Goal: Information Seeking & Learning: Learn about a topic

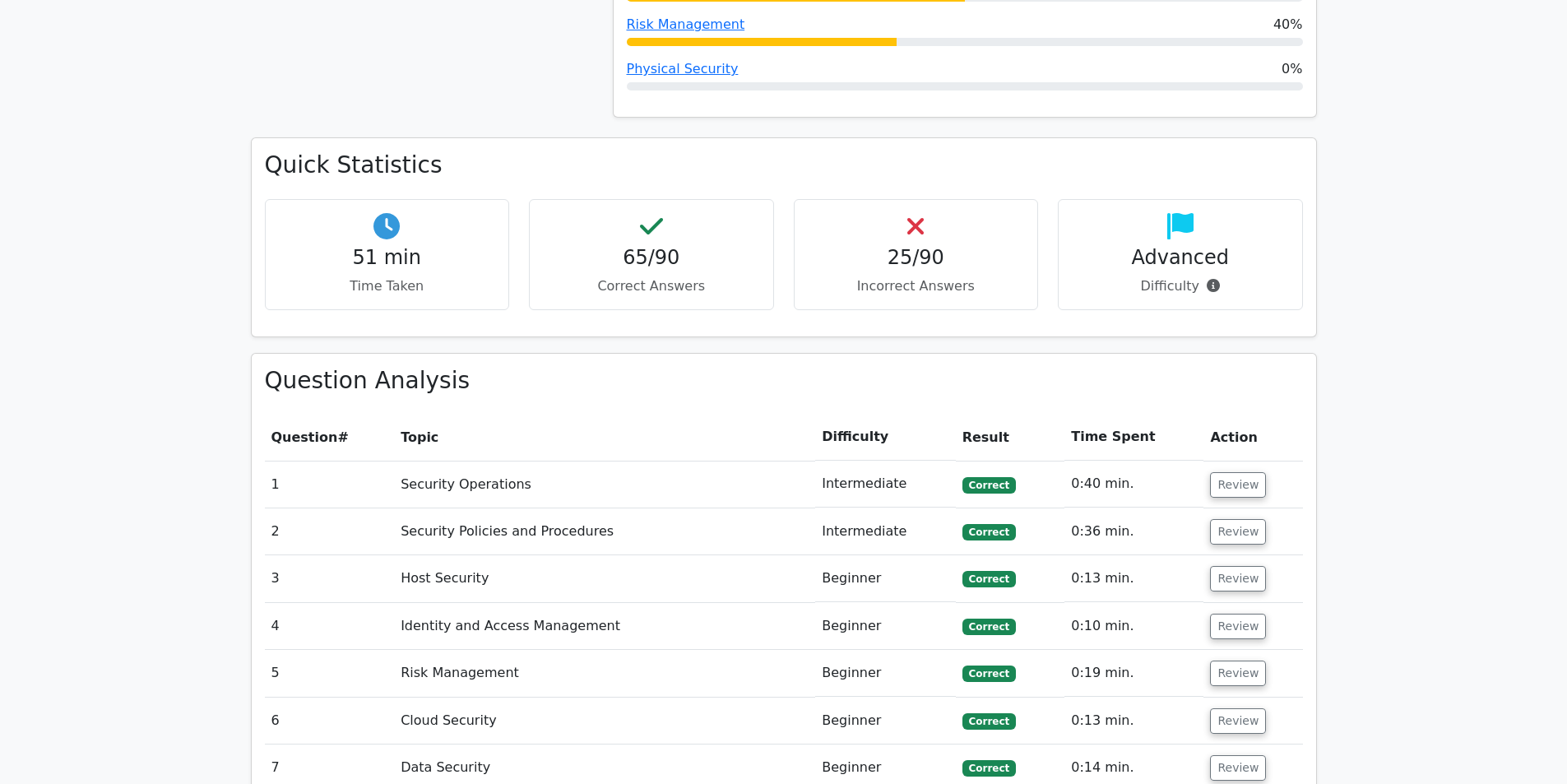
scroll to position [1645, 0]
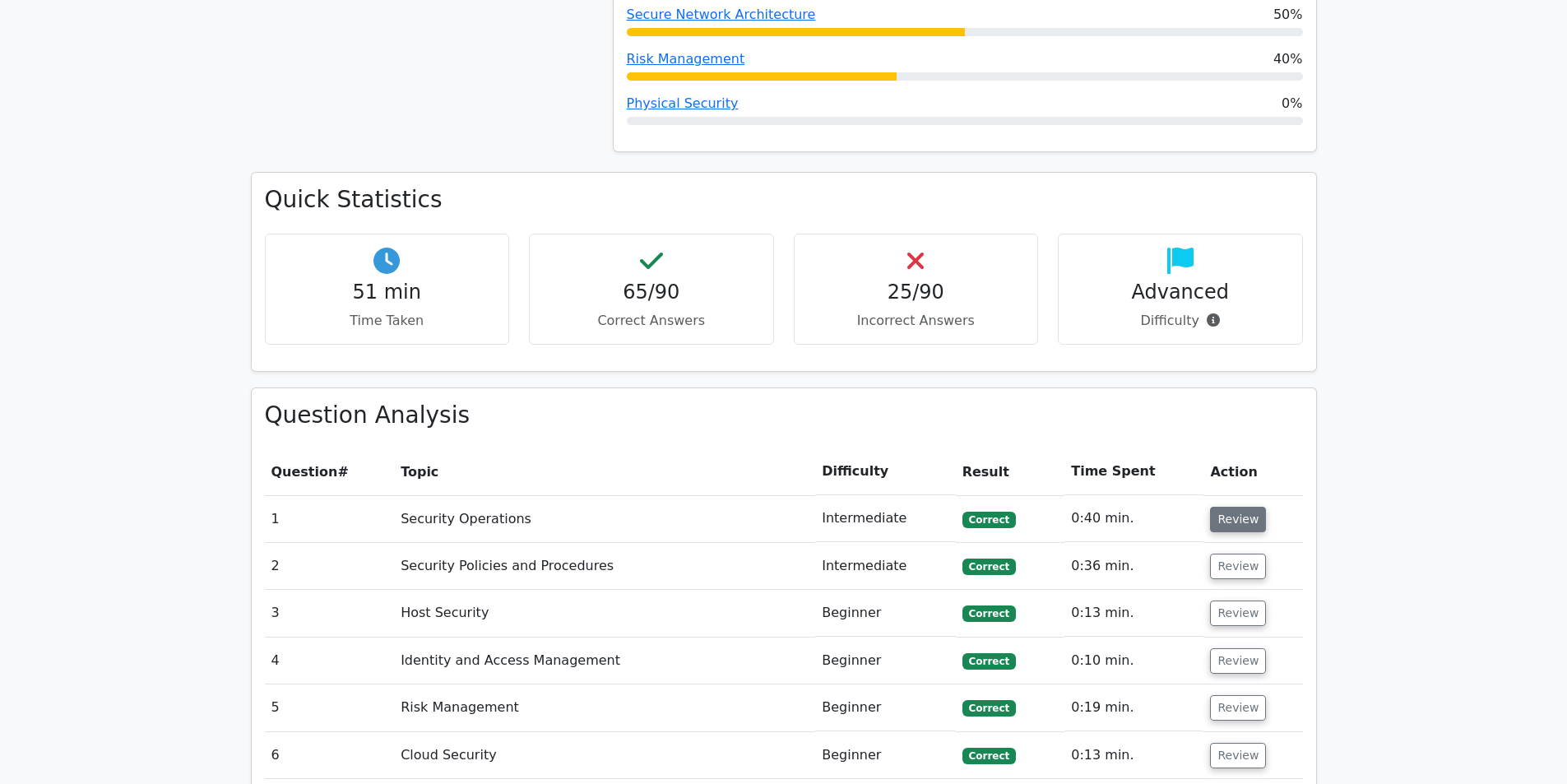
click at [1231, 507] on button "Review" at bounding box center [1238, 519] width 56 height 26
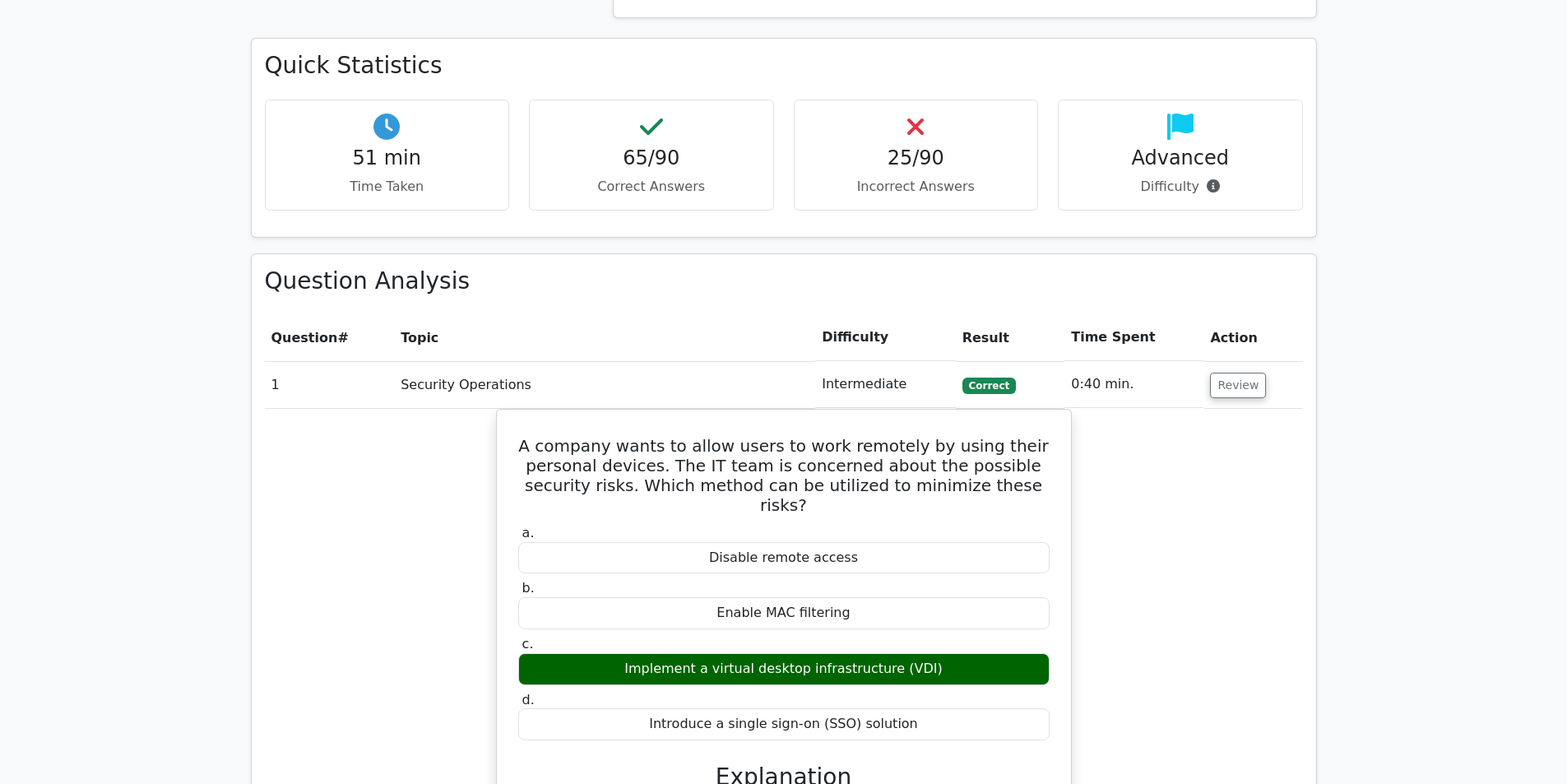
scroll to position [1809, 0]
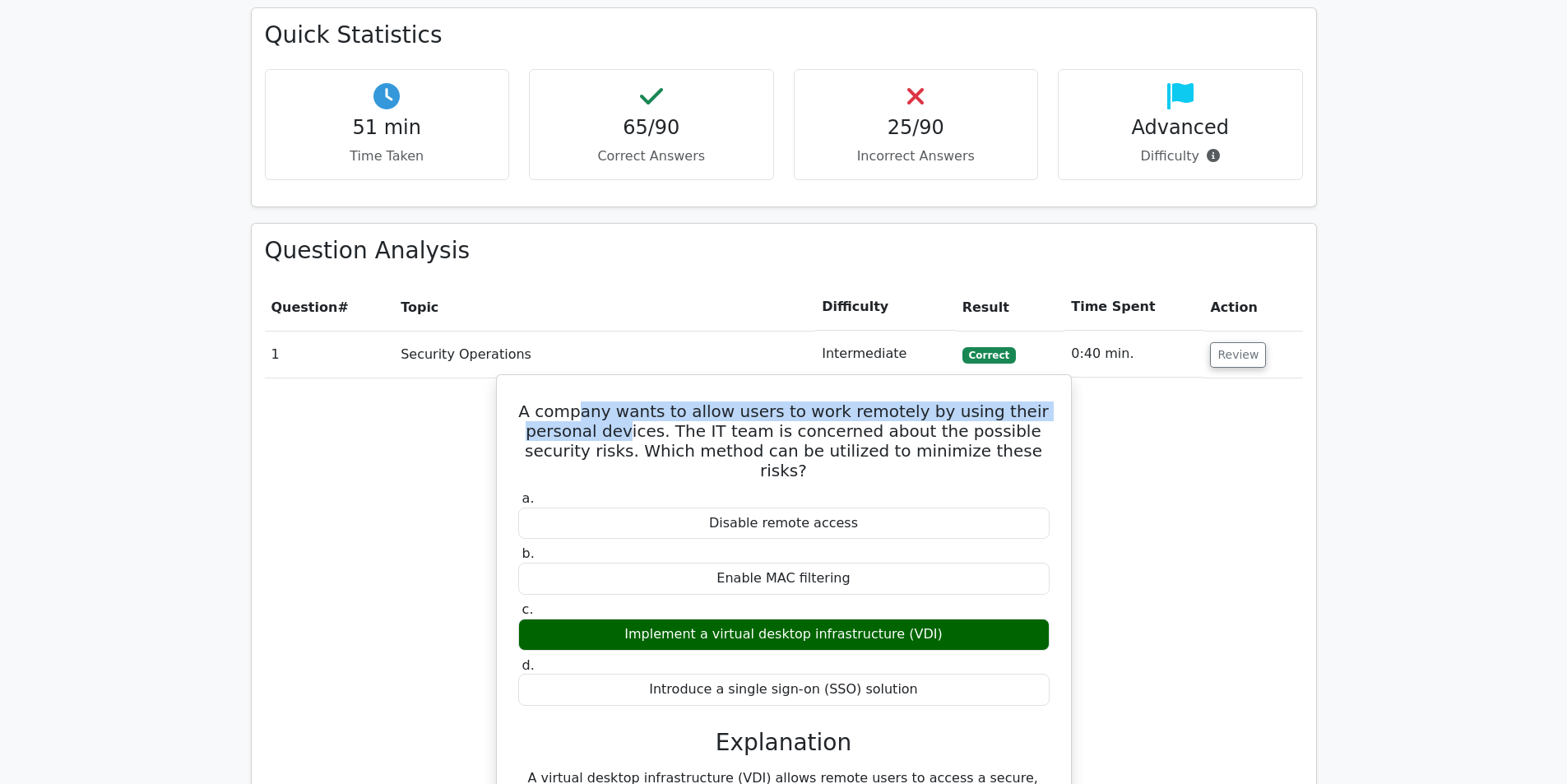
drag, startPoint x: 607, startPoint y: 351, endPoint x: 619, endPoint y: 371, distance: 23.3
click at [619, 401] on h5 "A company wants to allow users to work remotely by using their personal devices…" at bounding box center [784, 441] width 535 height 79
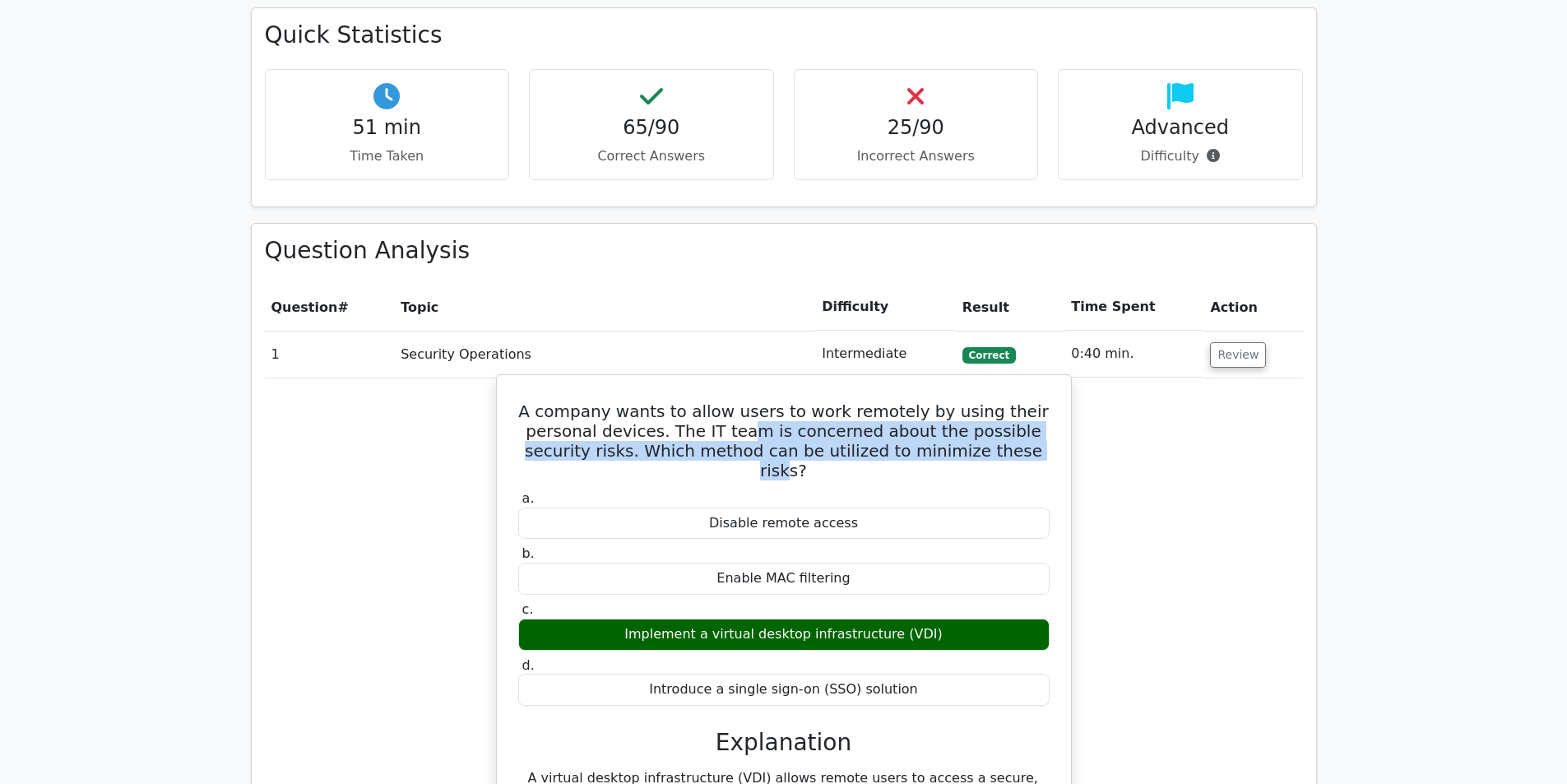
drag, startPoint x: 758, startPoint y: 376, endPoint x: 995, endPoint y: 387, distance: 237.3
click at [995, 401] on h5 "A company wants to allow users to work remotely by using their personal devices…" at bounding box center [784, 441] width 535 height 79
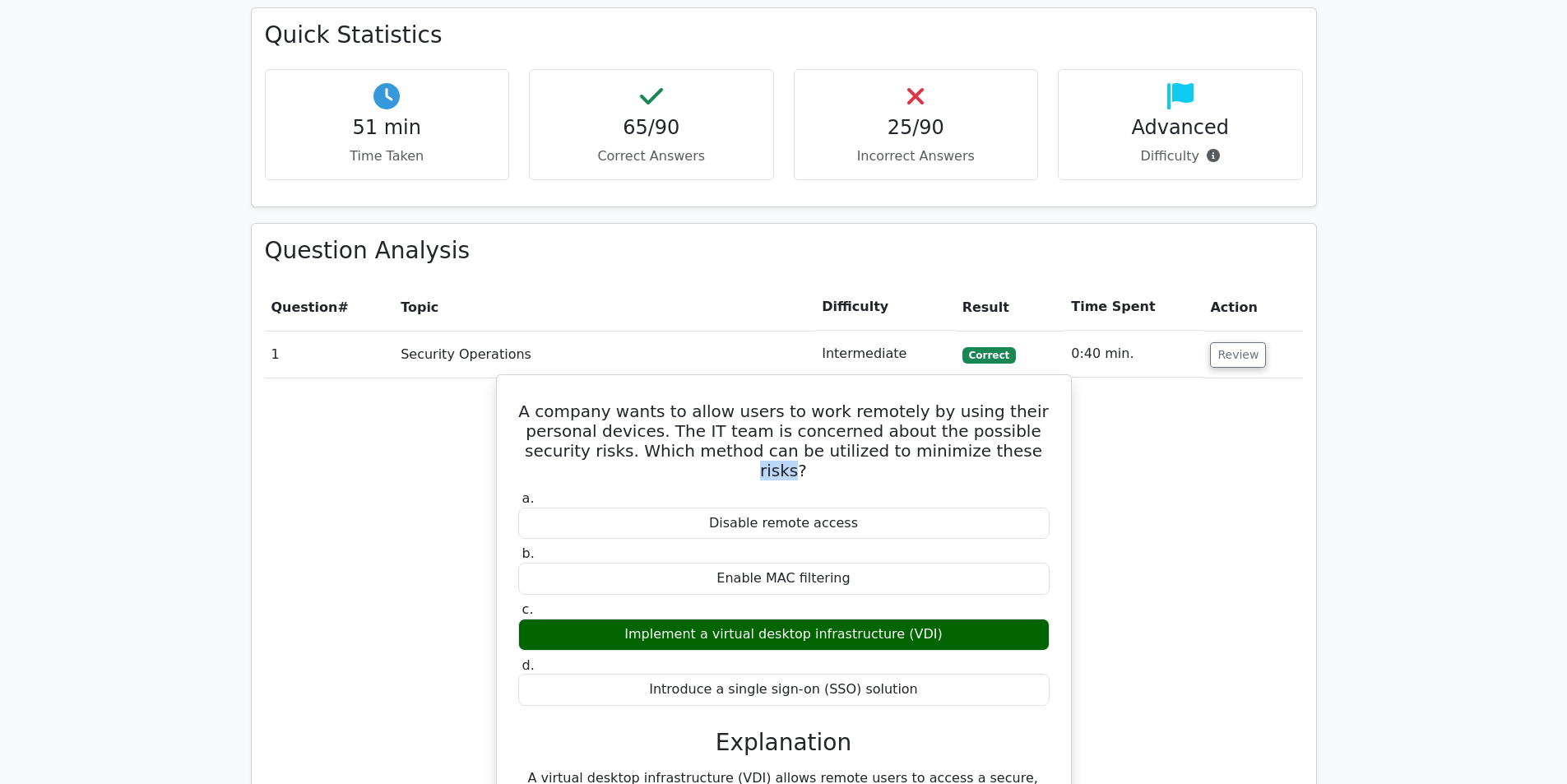
click at [995, 401] on h5 "A company wants to allow users to work remotely by using their personal devices…" at bounding box center [784, 441] width 535 height 79
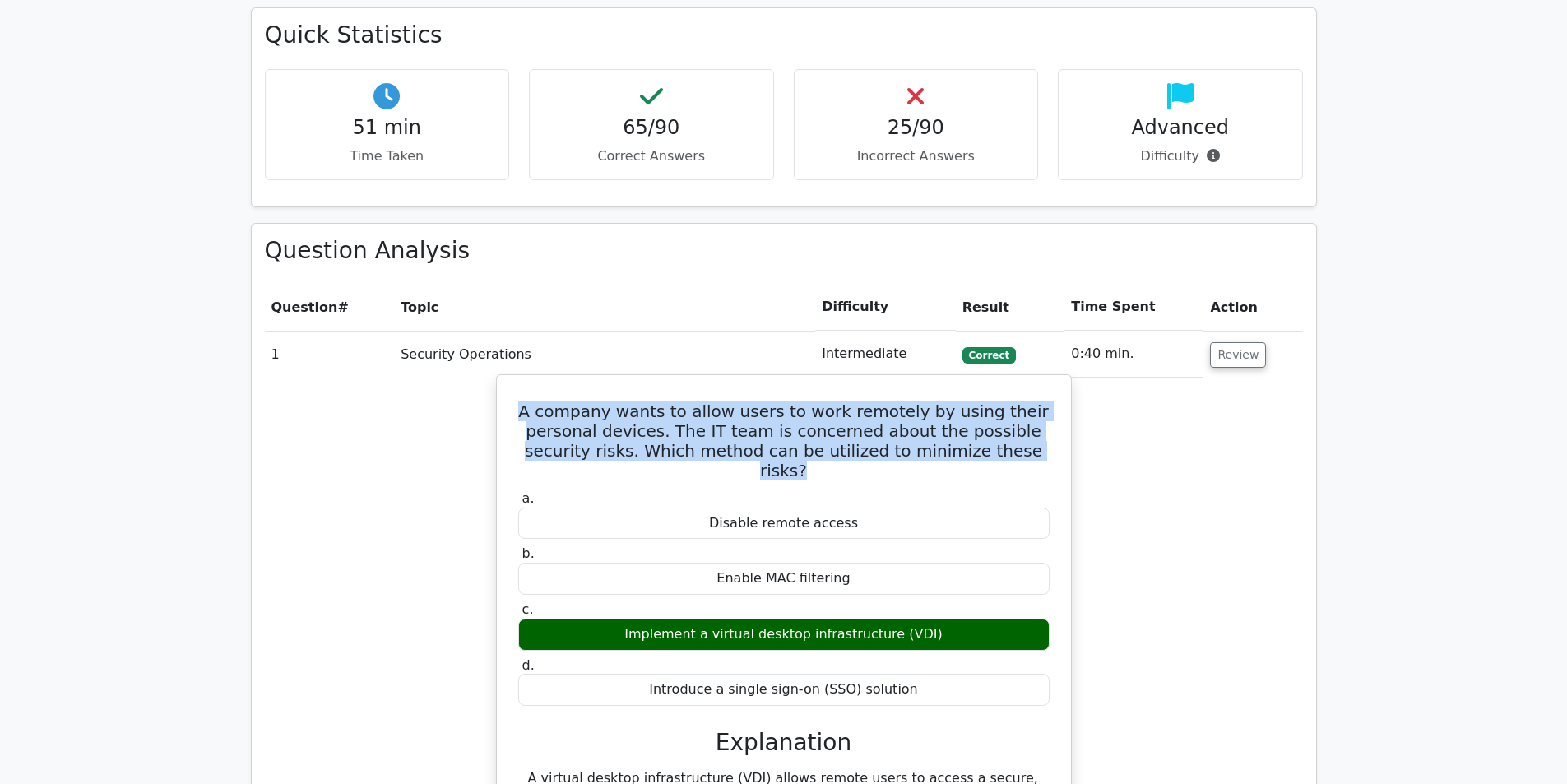
click at [995, 401] on h5 "A company wants to allow users to work remotely by using their personal devices…" at bounding box center [784, 441] width 535 height 79
click at [940, 401] on h5 "A company wants to allow users to work remotely by using their personal devices…" at bounding box center [784, 441] width 535 height 79
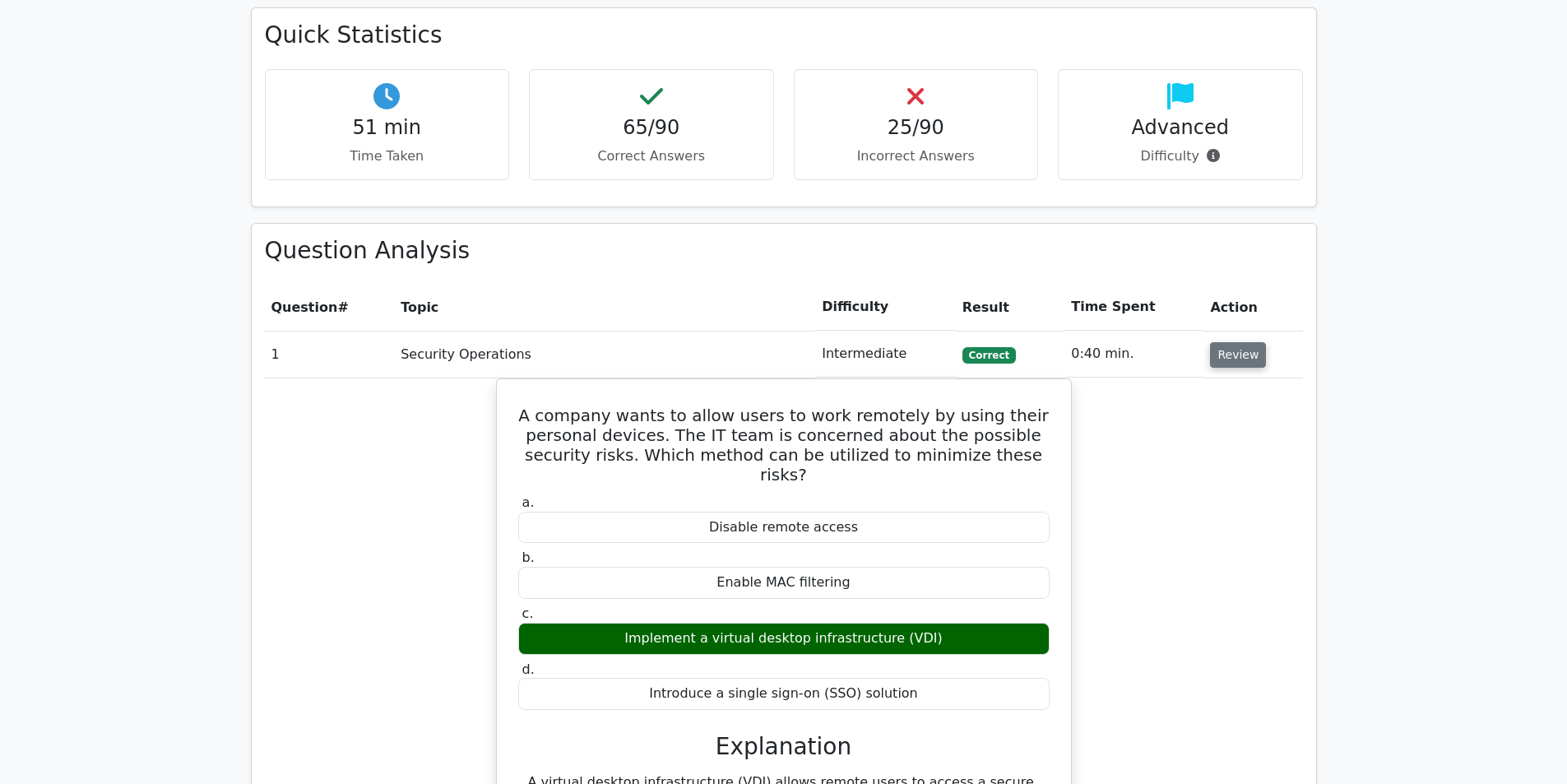
click at [1243, 342] on button "Review" at bounding box center [1238, 355] width 56 height 26
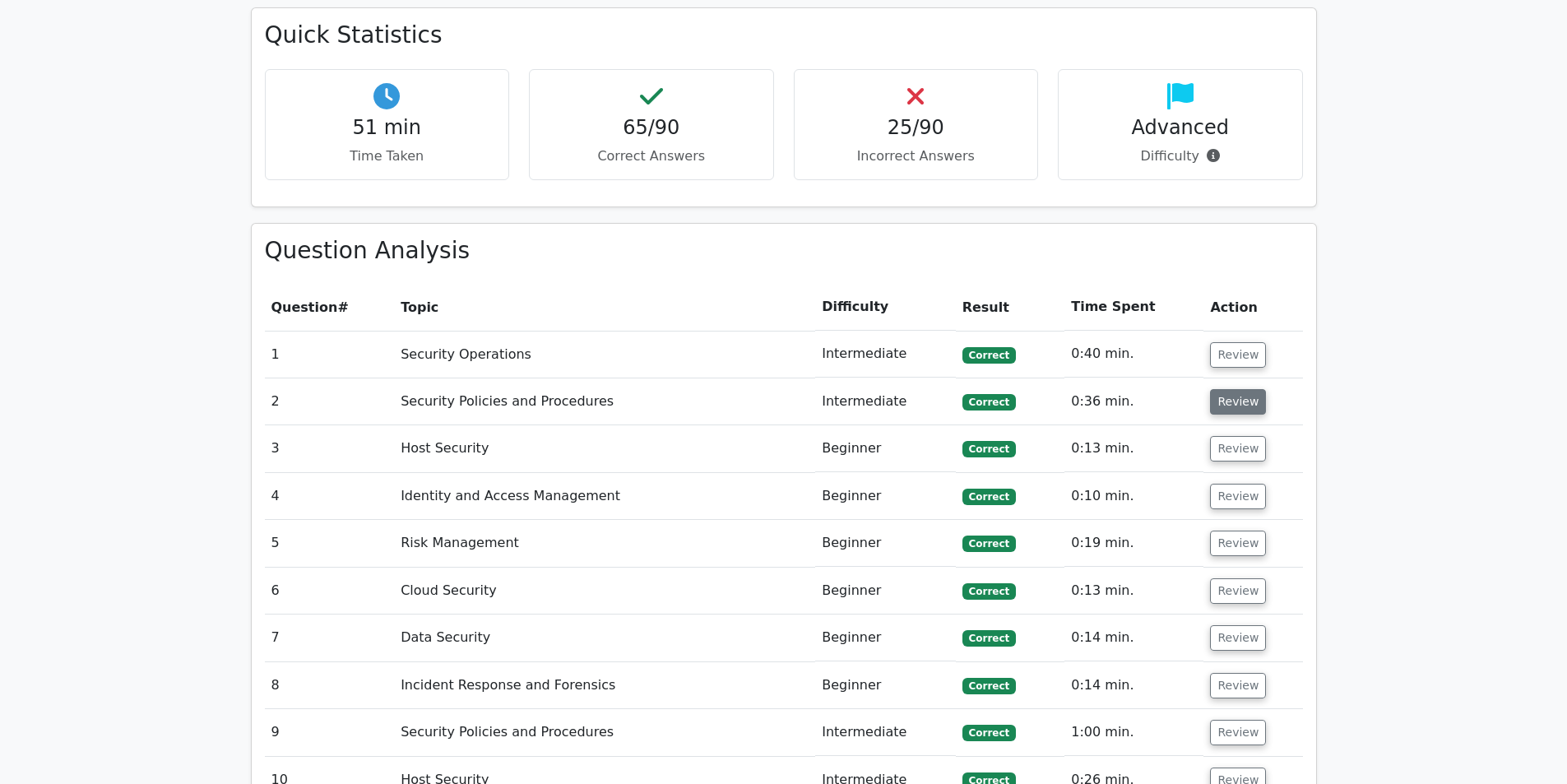
click at [1217, 389] on button "Review" at bounding box center [1238, 401] width 56 height 26
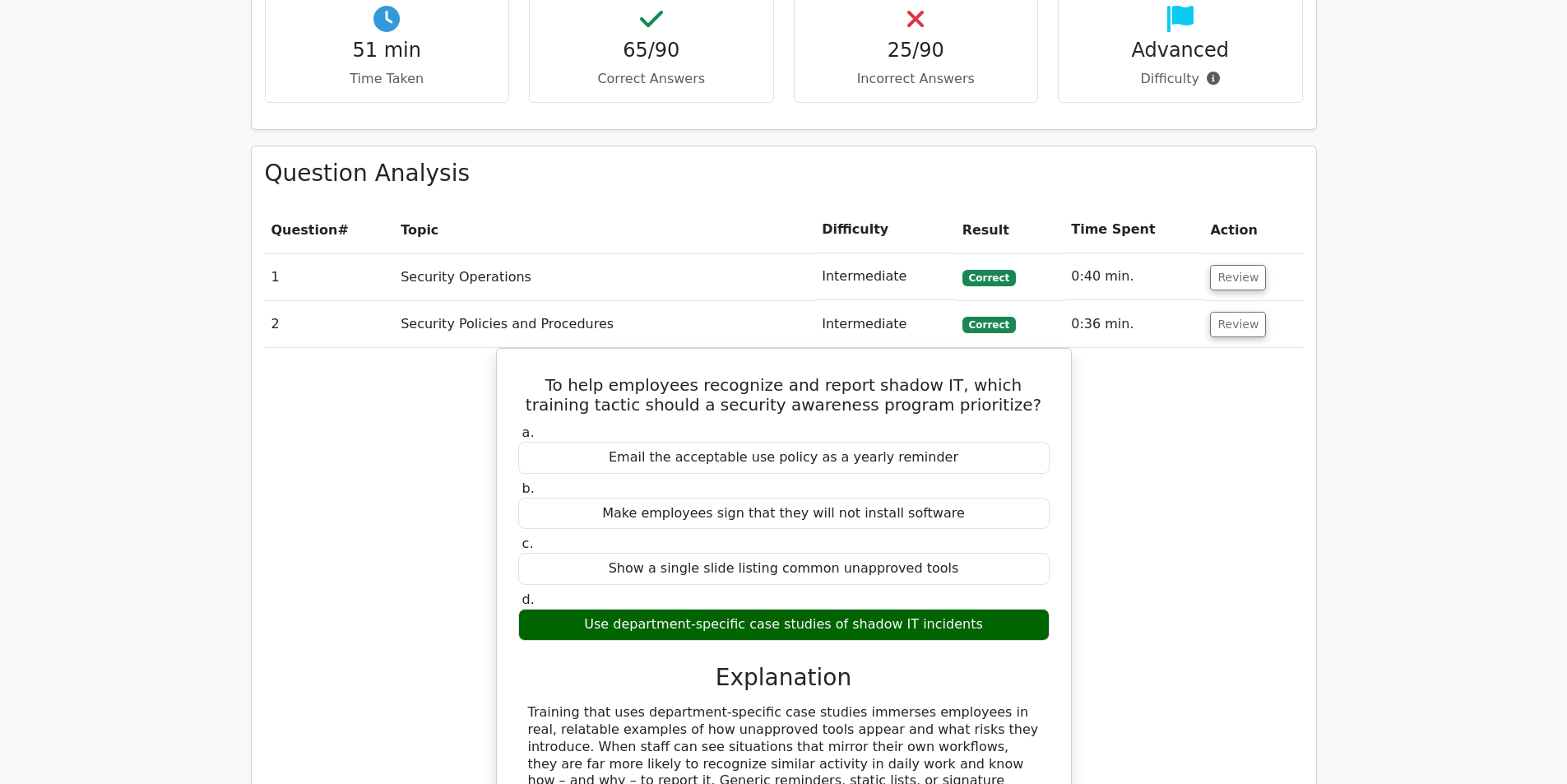
scroll to position [1892, 0]
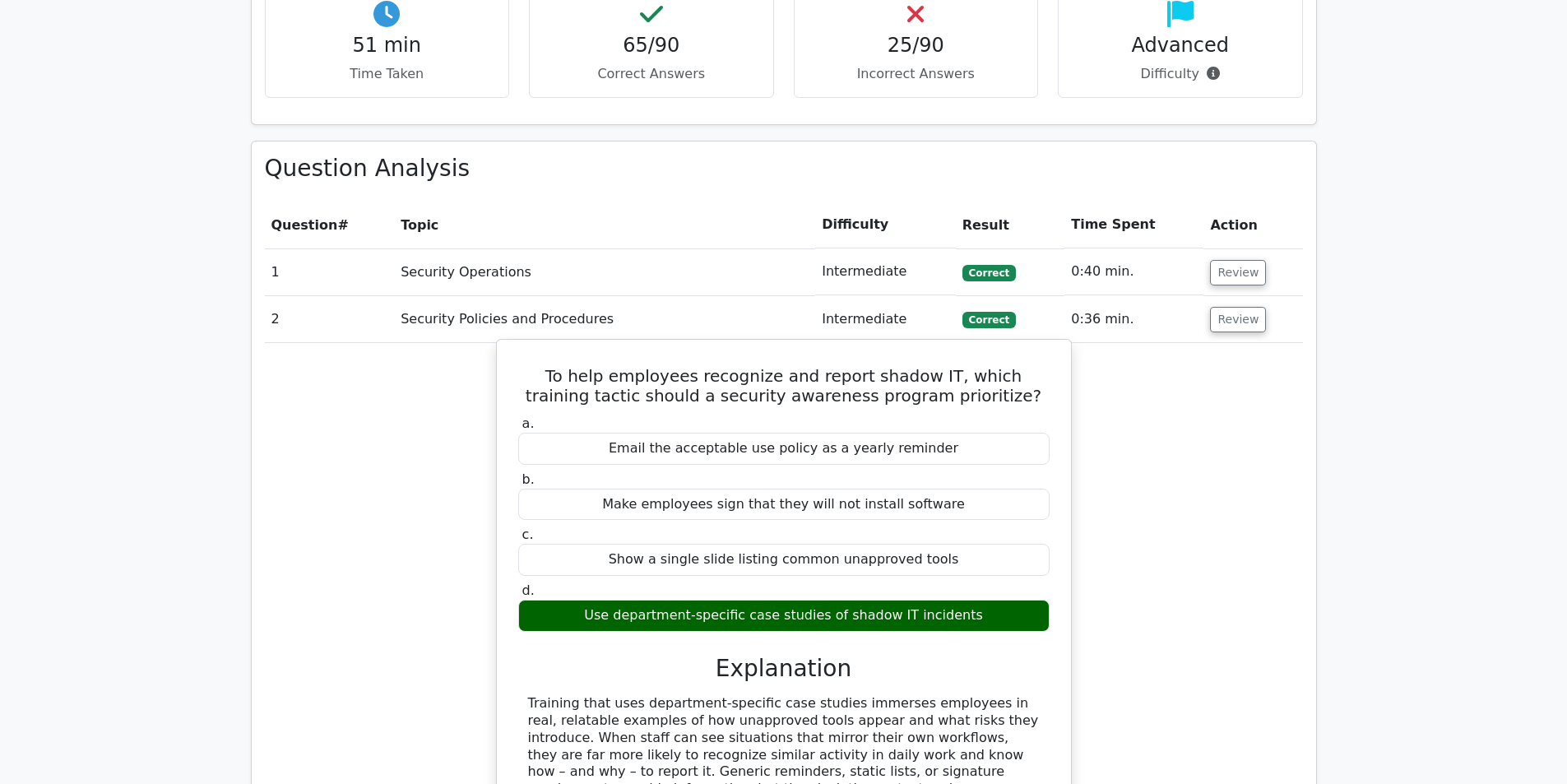
drag, startPoint x: 902, startPoint y: 552, endPoint x: 845, endPoint y: 560, distance: 57.6
click at [845, 600] on div "Use department-specific case studies of shadow IT incidents" at bounding box center [784, 616] width 531 height 32
click at [903, 600] on div "Use department-specific case studies of shadow IT incidents" at bounding box center [784, 616] width 531 height 32
click at [789, 366] on h5 "To help employees recognize and report shadow IT, which training tactic should …" at bounding box center [784, 385] width 535 height 39
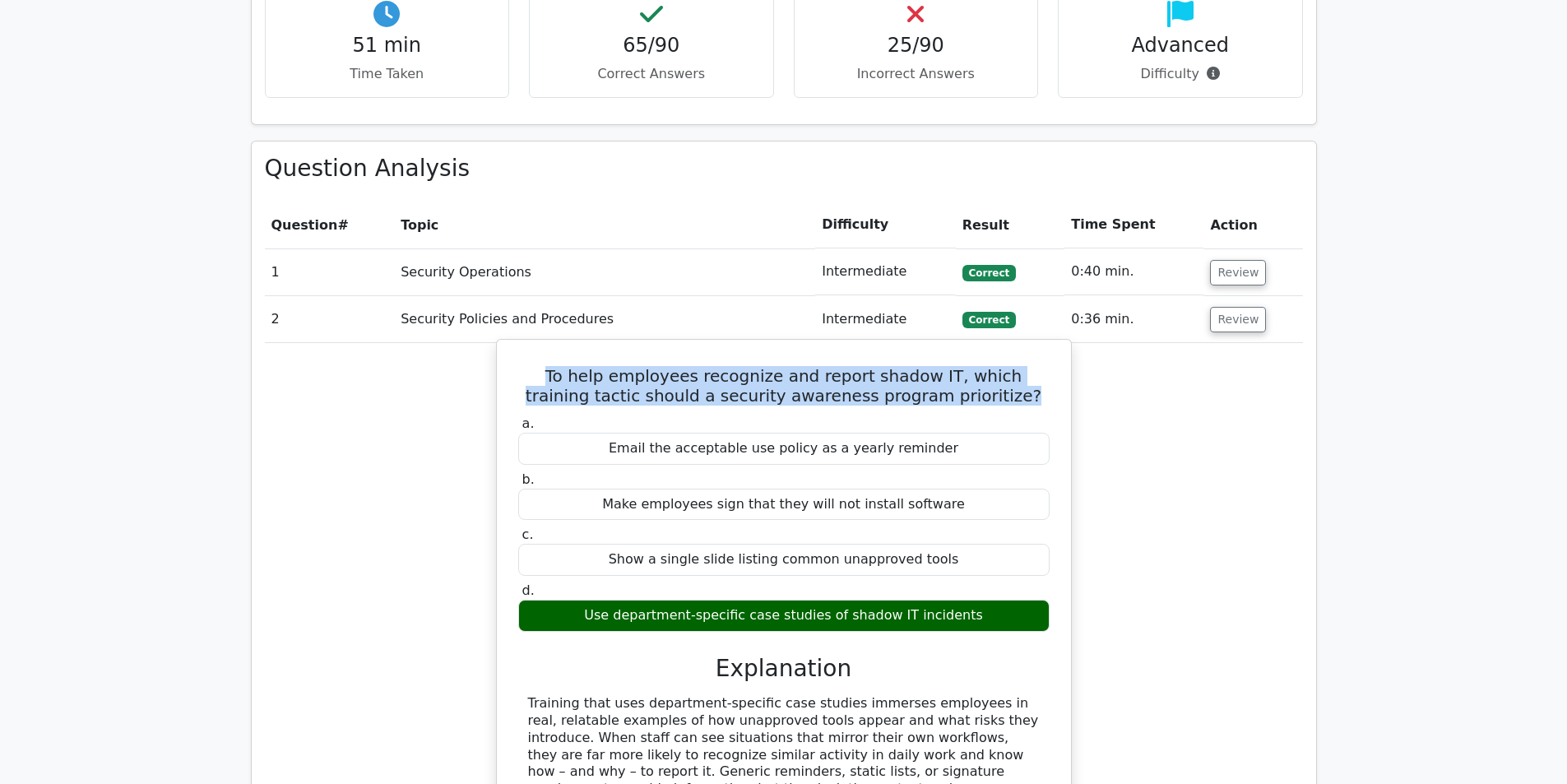
click at [789, 366] on h5 "To help employees recognize and report shadow IT, which training tactic should …" at bounding box center [784, 385] width 535 height 39
click at [742, 366] on h5 "To help employees recognize and report shadow IT, which training tactic should …" at bounding box center [784, 385] width 535 height 39
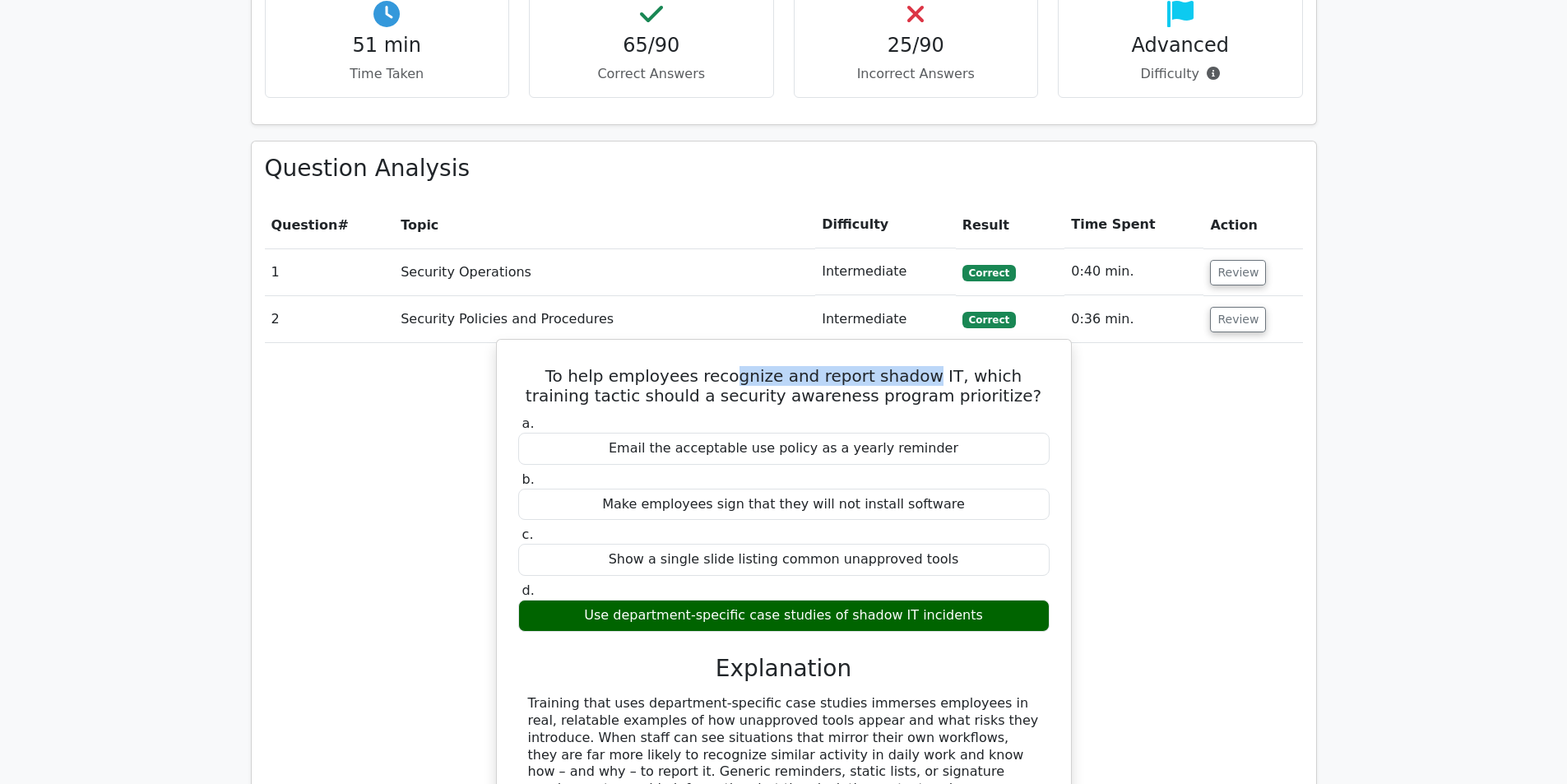
drag, startPoint x: 712, startPoint y: 315, endPoint x: 894, endPoint y: 324, distance: 182.2
click at [894, 366] on h5 "To help employees recognize and report shadow IT, which training tactic should …" at bounding box center [784, 385] width 535 height 39
click at [812, 366] on h5 "To help employees recognize and report shadow IT, which training tactic should …" at bounding box center [784, 385] width 535 height 39
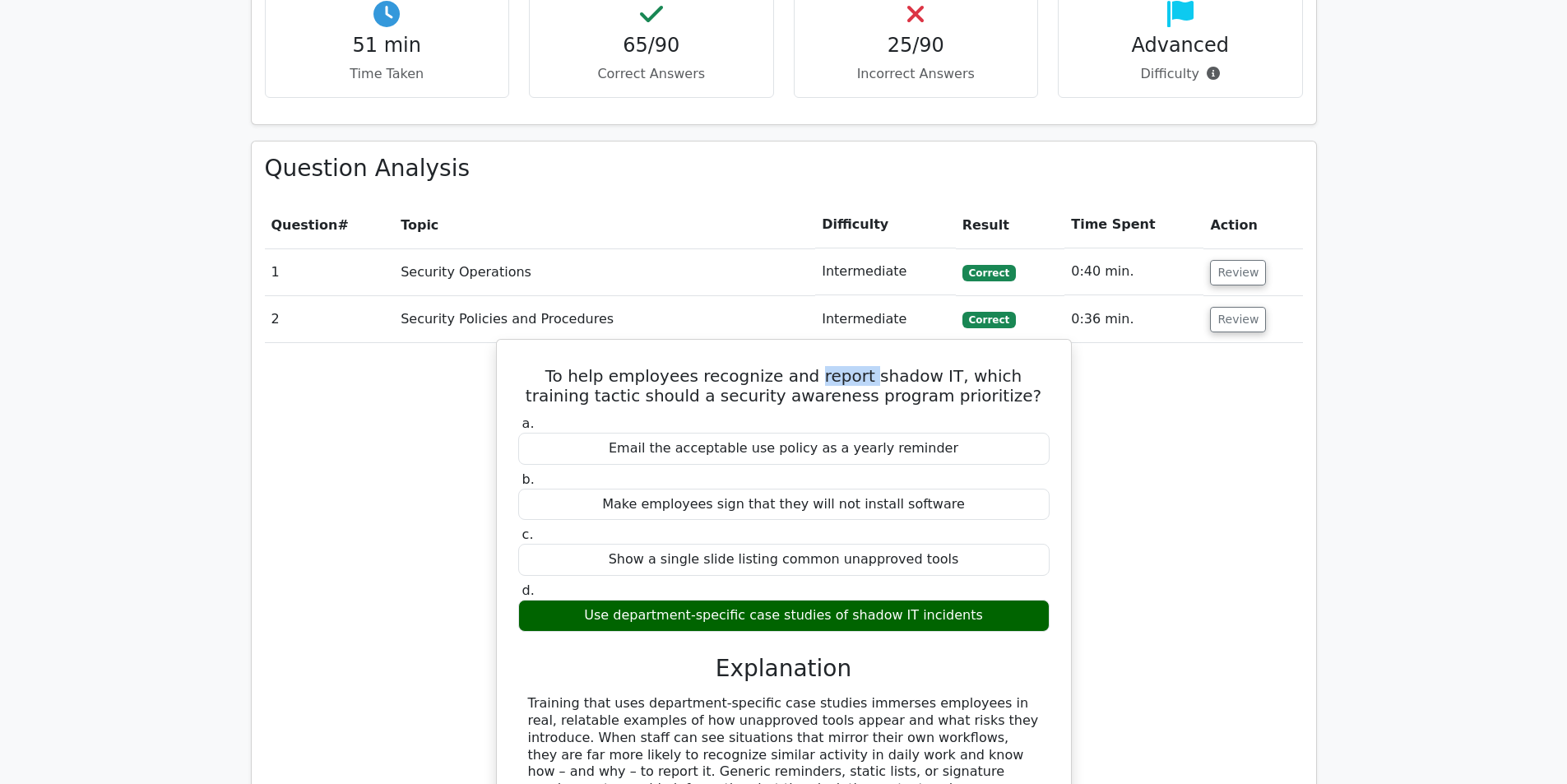
click at [812, 366] on h5 "To help employees recognize and report shadow IT, which training tactic should …" at bounding box center [784, 385] width 535 height 39
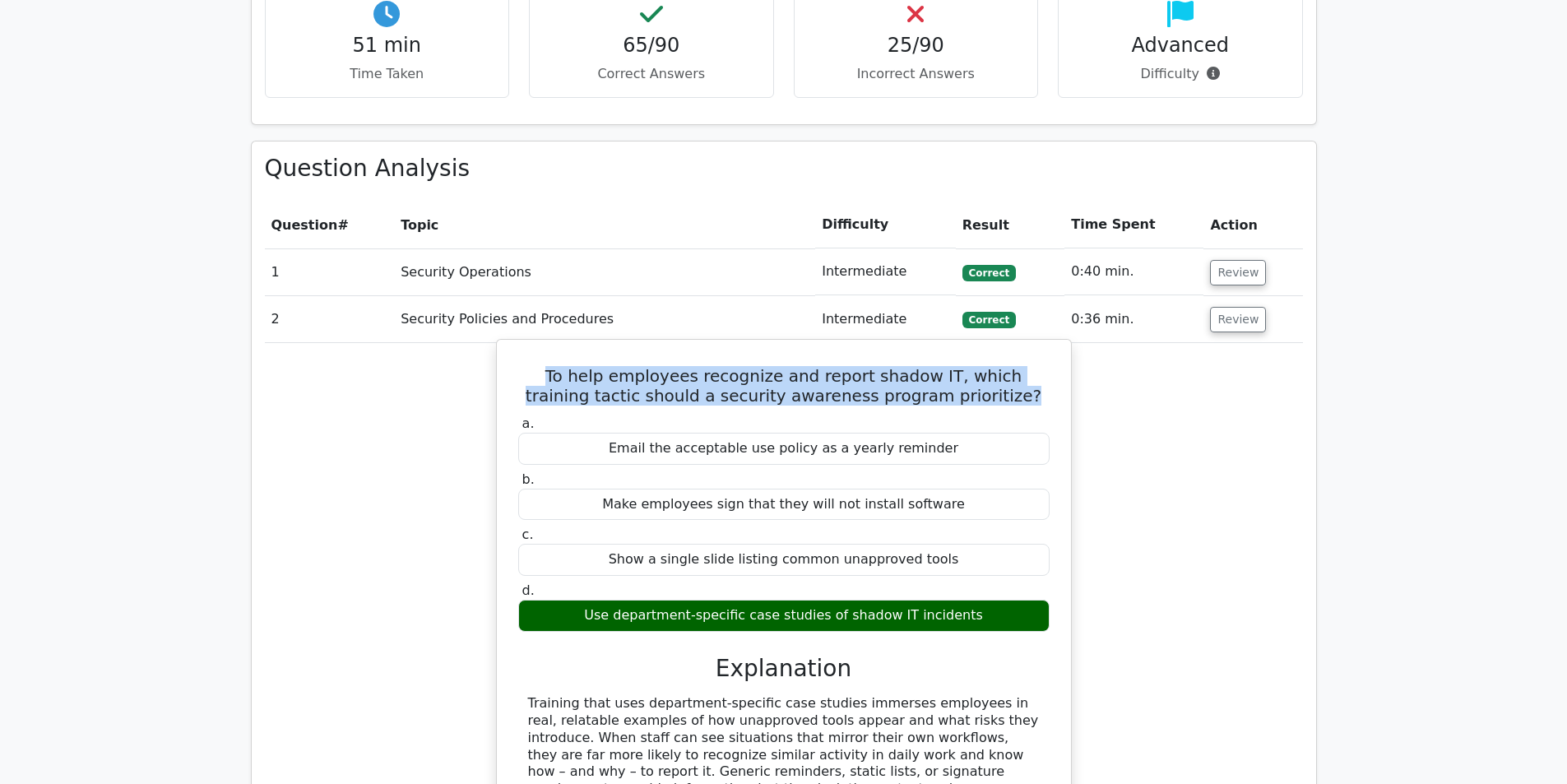
click at [812, 366] on h5 "To help employees recognize and report shadow IT, which training tactic should …" at bounding box center [784, 385] width 535 height 39
click at [760, 366] on h5 "To help employees recognize and report shadow IT, which training tactic should …" at bounding box center [784, 385] width 535 height 39
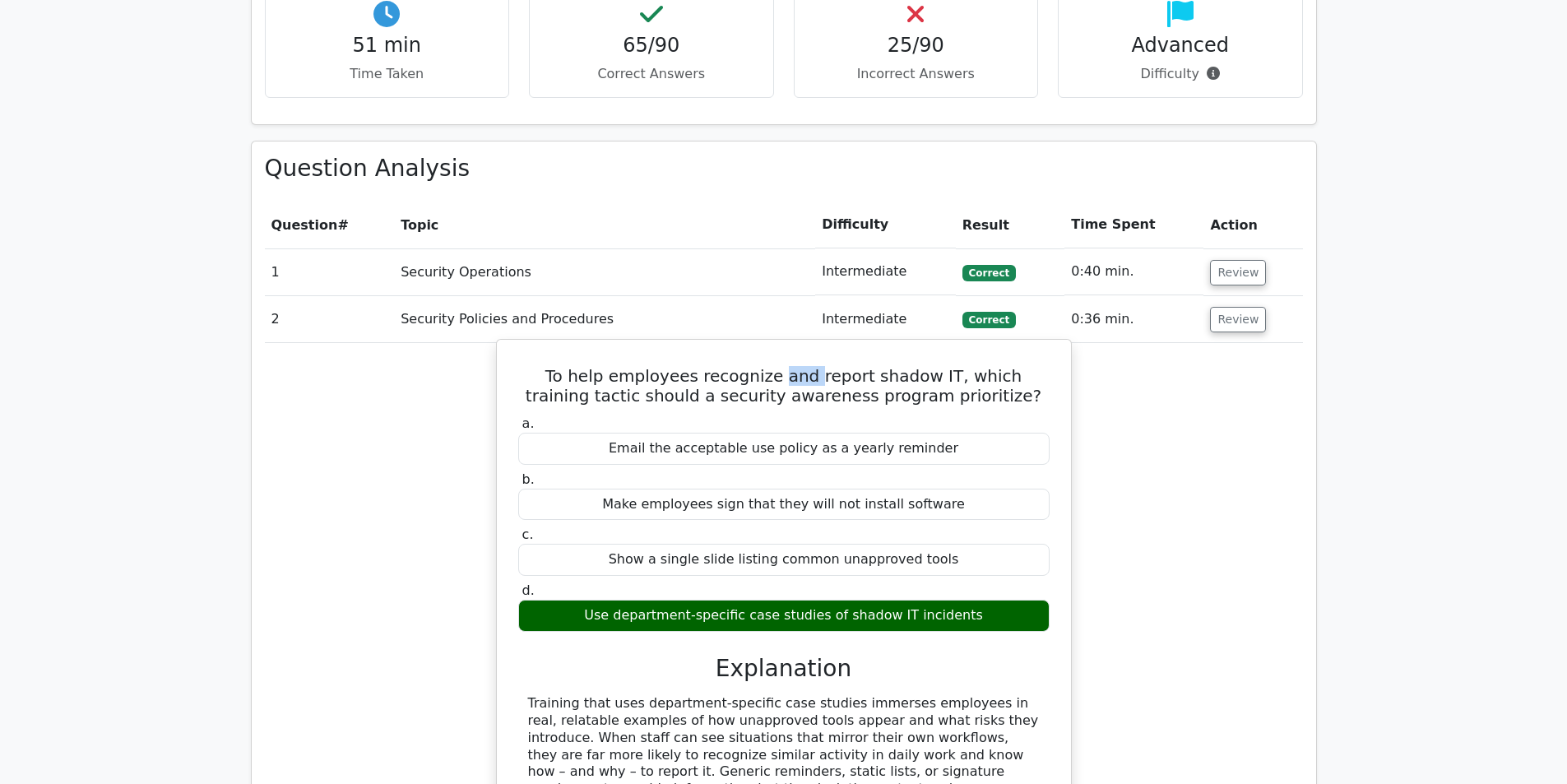
click at [760, 366] on h5 "To help employees recognize and report shadow IT, which training tactic should …" at bounding box center [784, 385] width 535 height 39
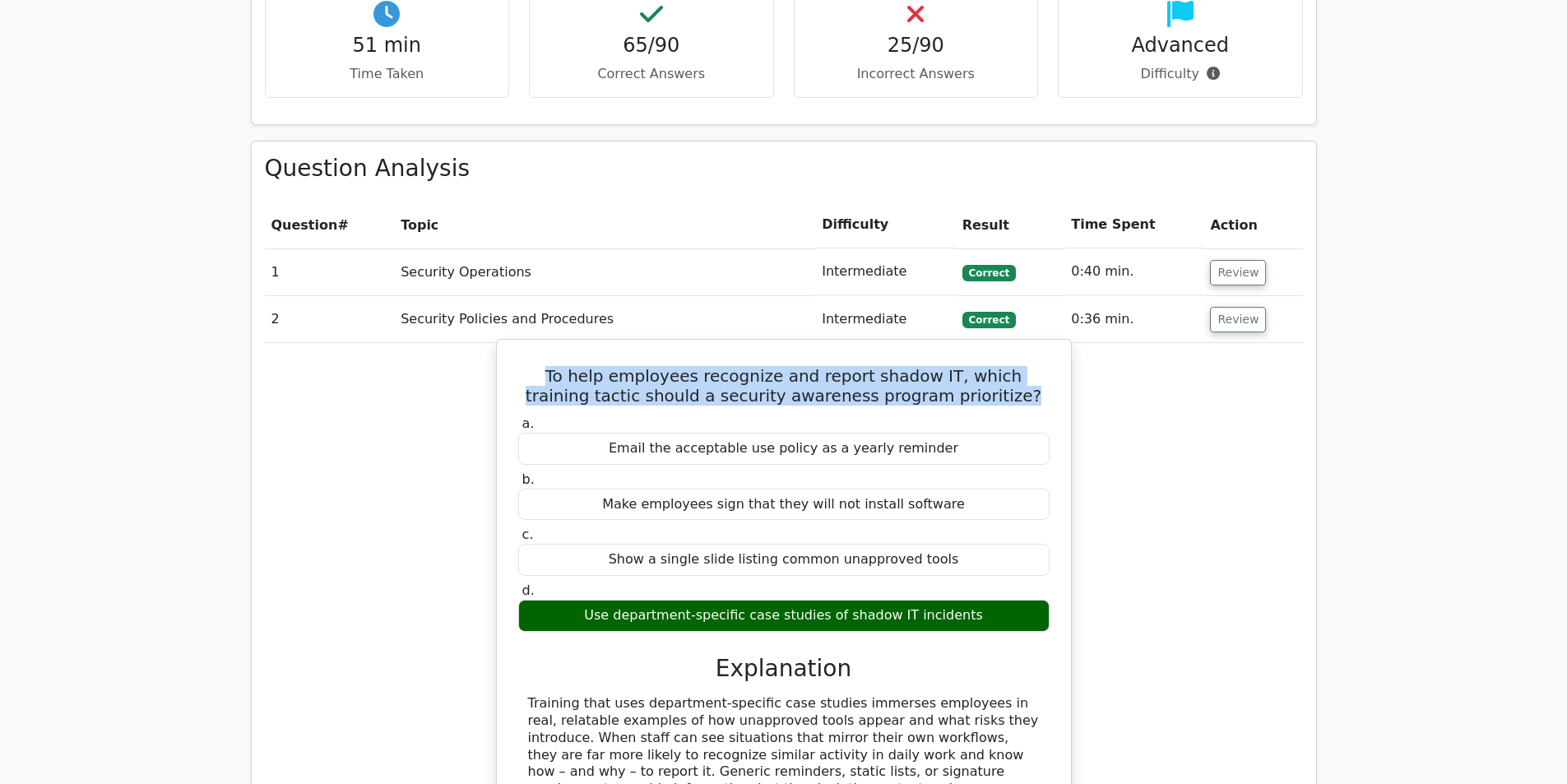
click at [760, 366] on h5 "To help employees recognize and report shadow IT, which training tactic should …" at bounding box center [784, 385] width 535 height 39
click at [766, 366] on h5 "To help employees recognize and report shadow IT, which training tactic should …" at bounding box center [784, 385] width 535 height 39
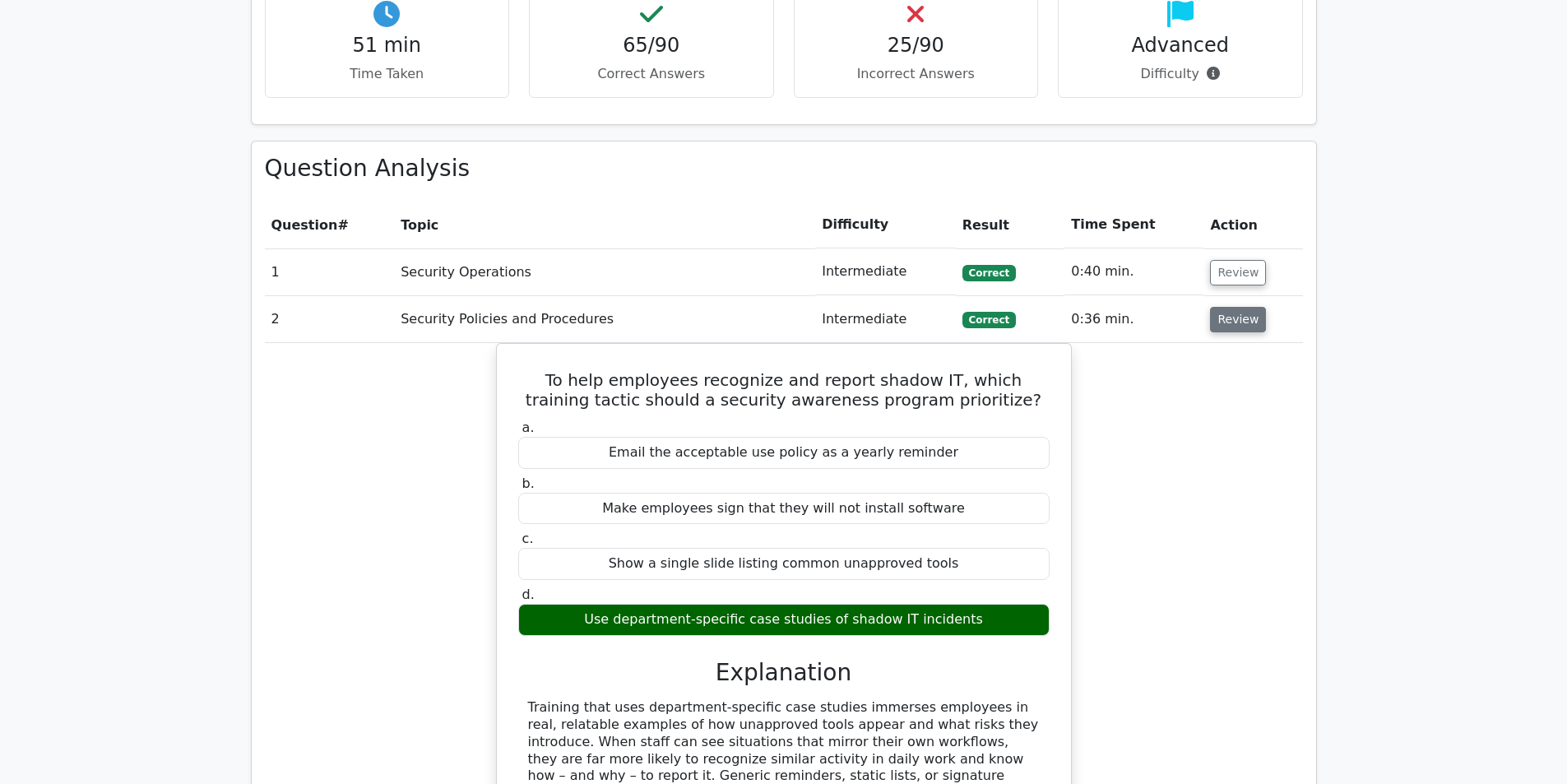
click at [1230, 307] on button "Review" at bounding box center [1238, 319] width 56 height 26
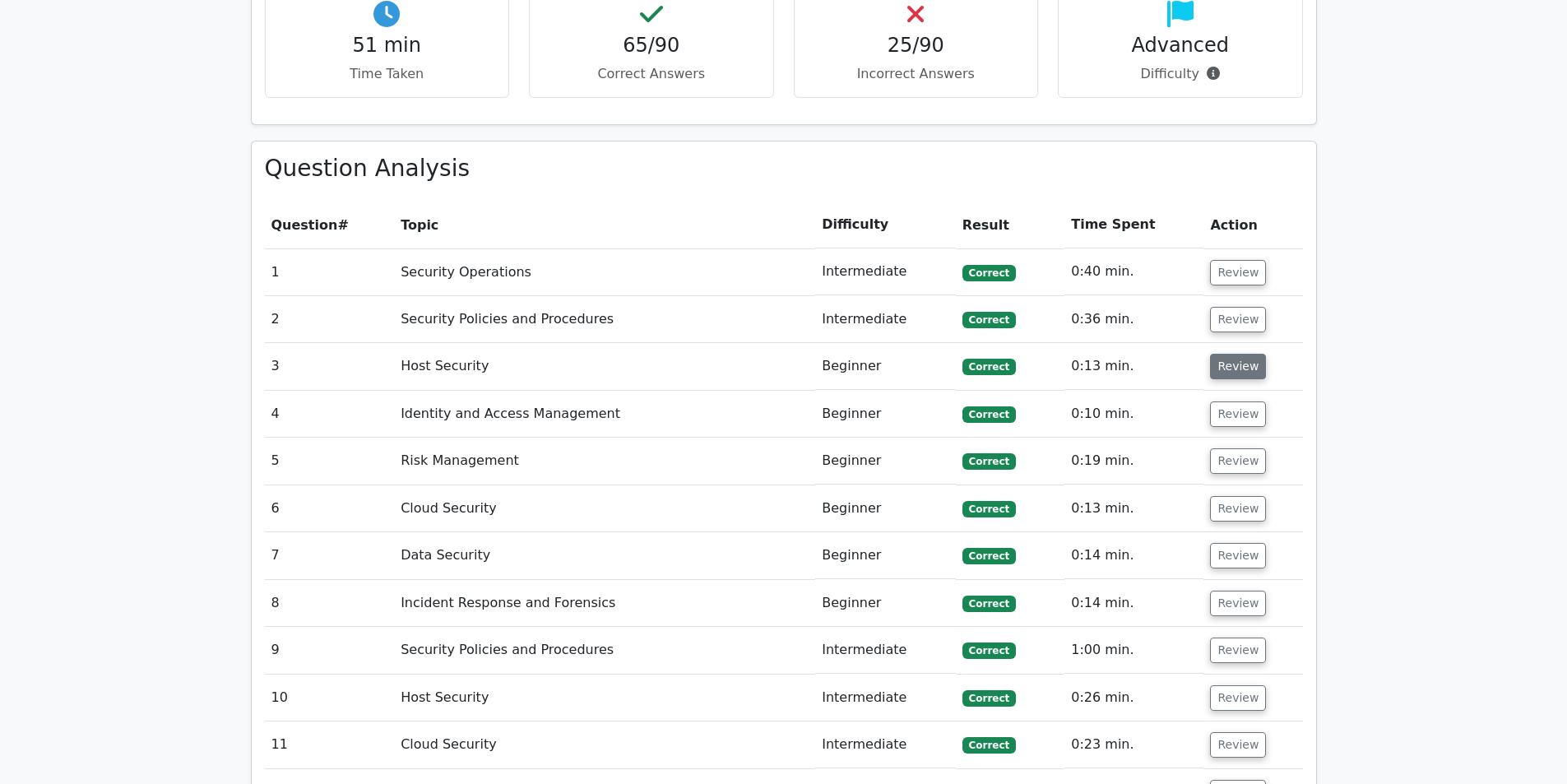
click at [1217, 354] on button "Review" at bounding box center [1238, 367] width 56 height 26
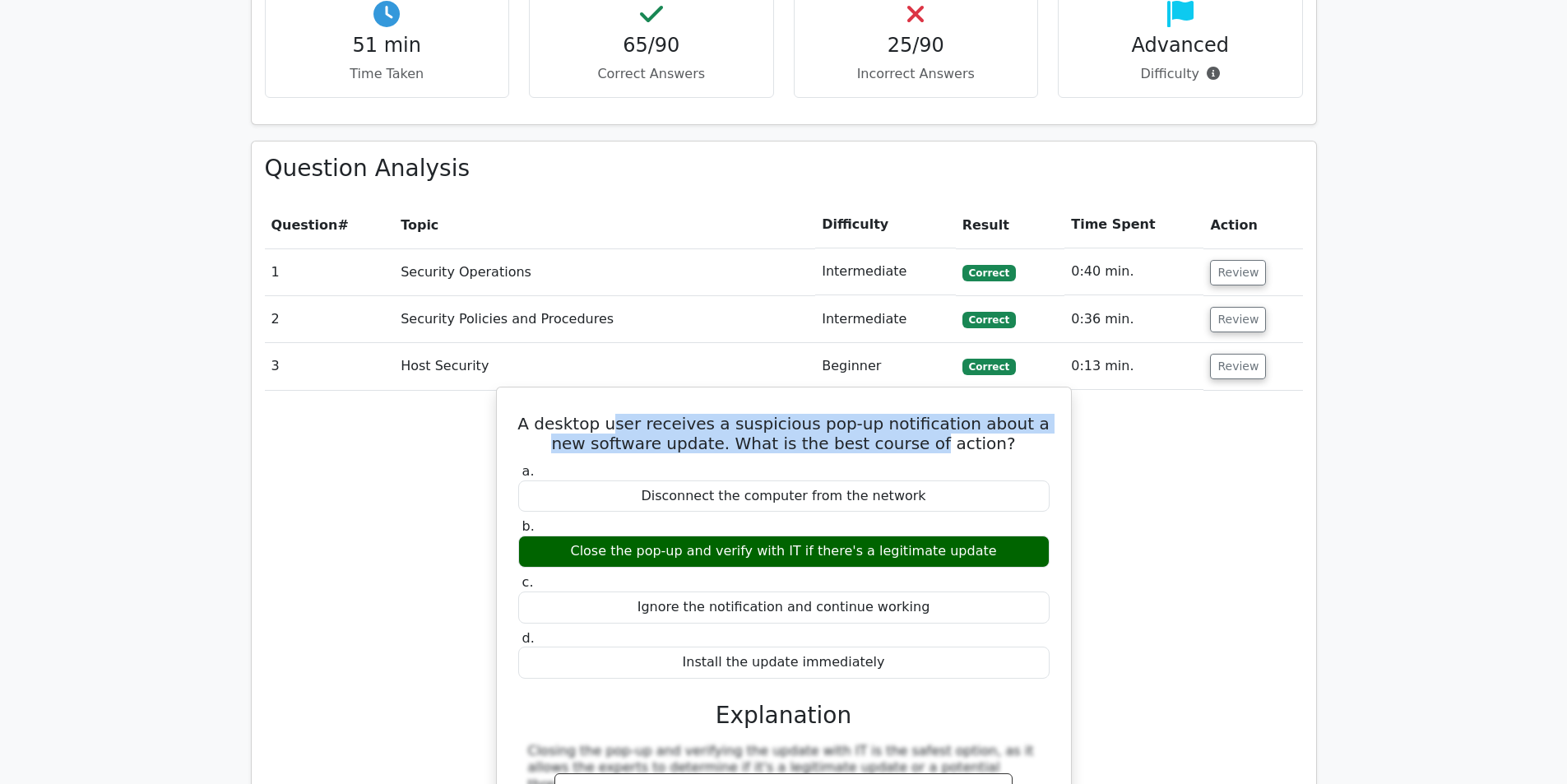
drag, startPoint x: 613, startPoint y: 365, endPoint x: 914, endPoint y: 385, distance: 301.7
click at [914, 414] on h5 "A desktop user receives a suspicious pop-up notification about a new software u…" at bounding box center [784, 434] width 535 height 39
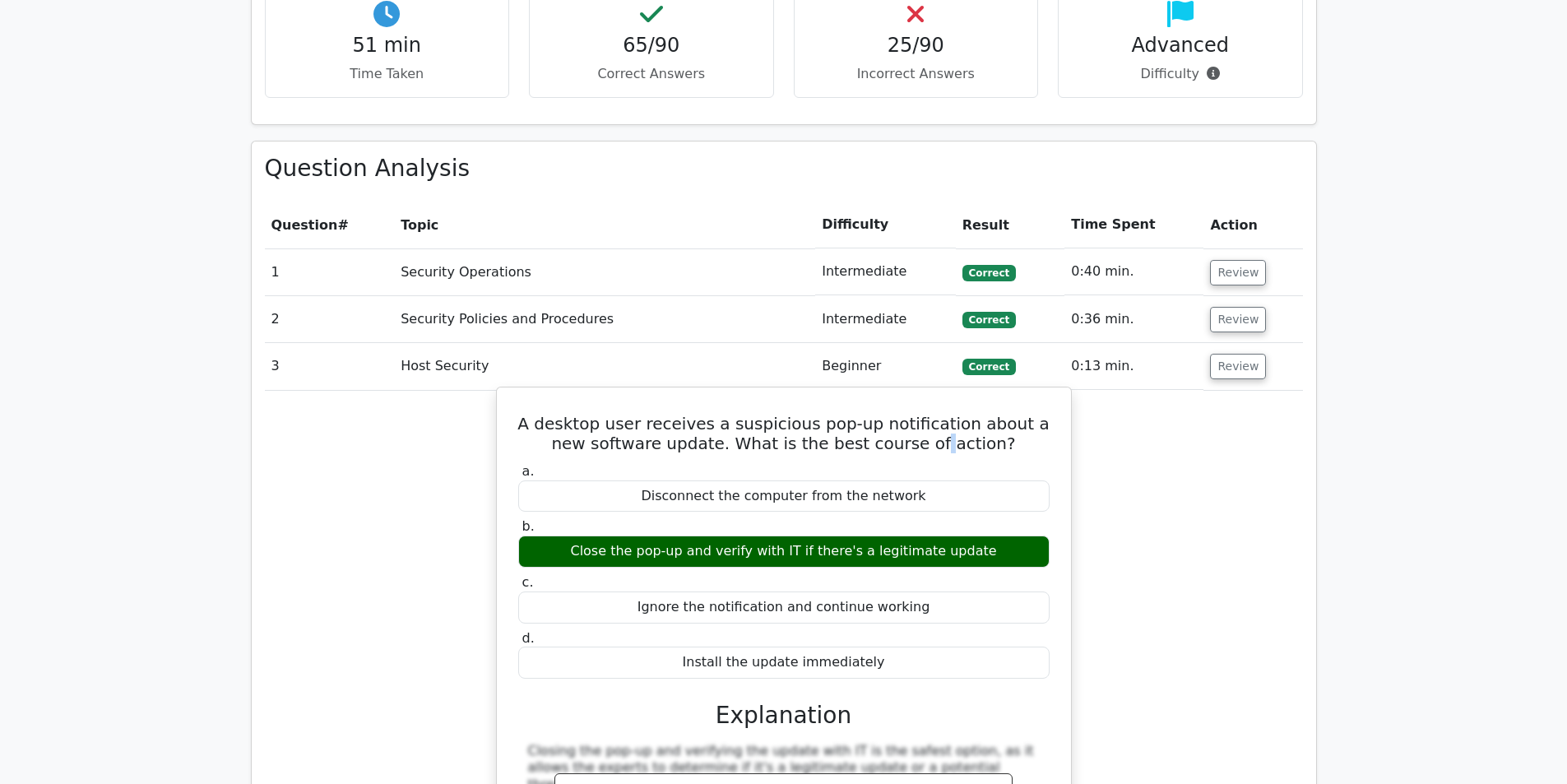
click at [914, 414] on h5 "A desktop user receives a suspicious pop-up notification about a new software u…" at bounding box center [784, 434] width 535 height 39
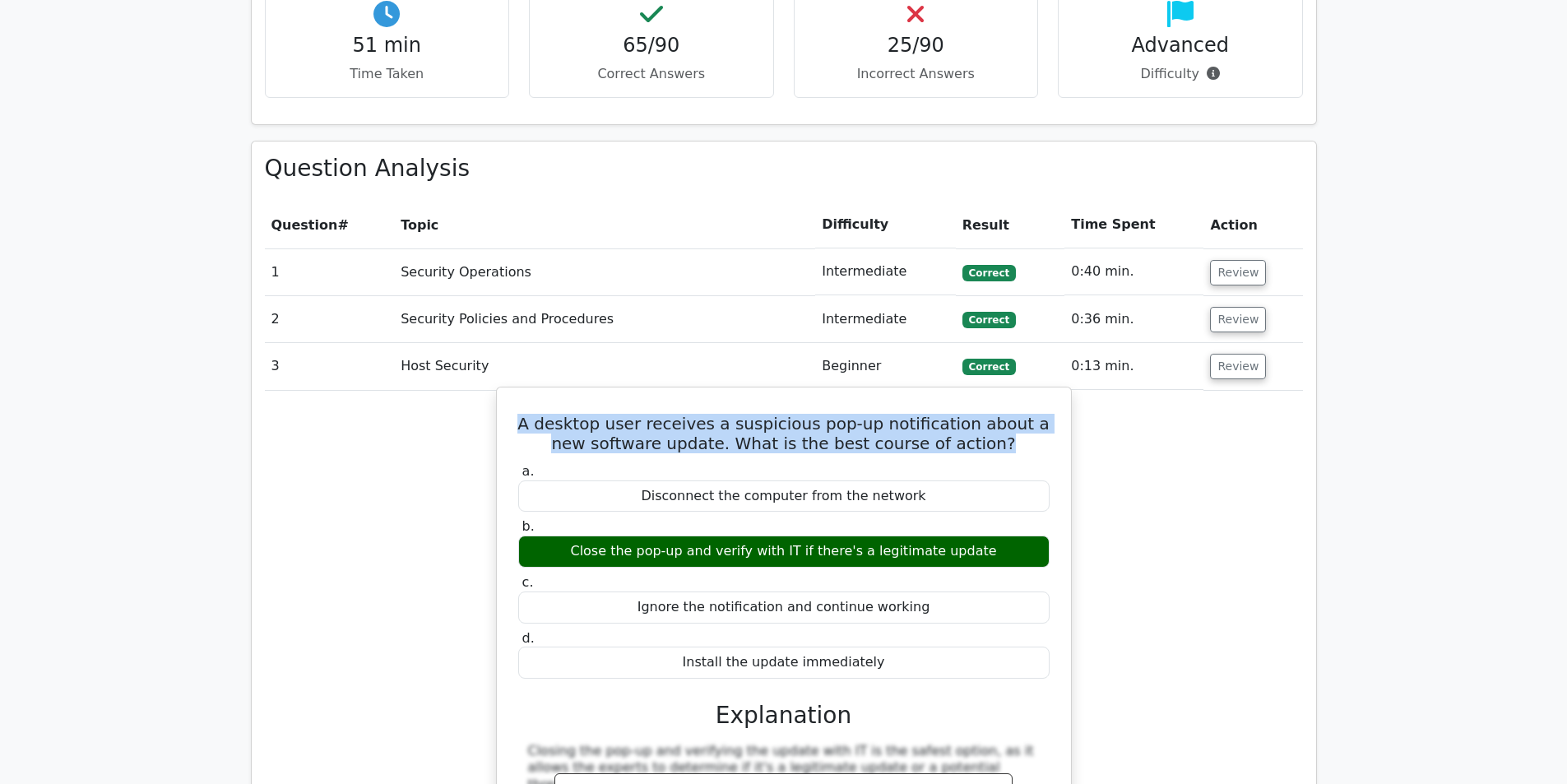
click at [914, 414] on h5 "A desktop user receives a suspicious pop-up notification about a new software u…" at bounding box center [784, 434] width 535 height 39
click at [849, 414] on h5 "A desktop user receives a suspicious pop-up notification about a new software u…" at bounding box center [784, 434] width 535 height 39
drag, startPoint x: 945, startPoint y: 384, endPoint x: 673, endPoint y: 363, distance: 272.8
click at [673, 414] on h5 "A desktop user receives a suspicious pop-up notification about a new software u…" at bounding box center [784, 434] width 535 height 39
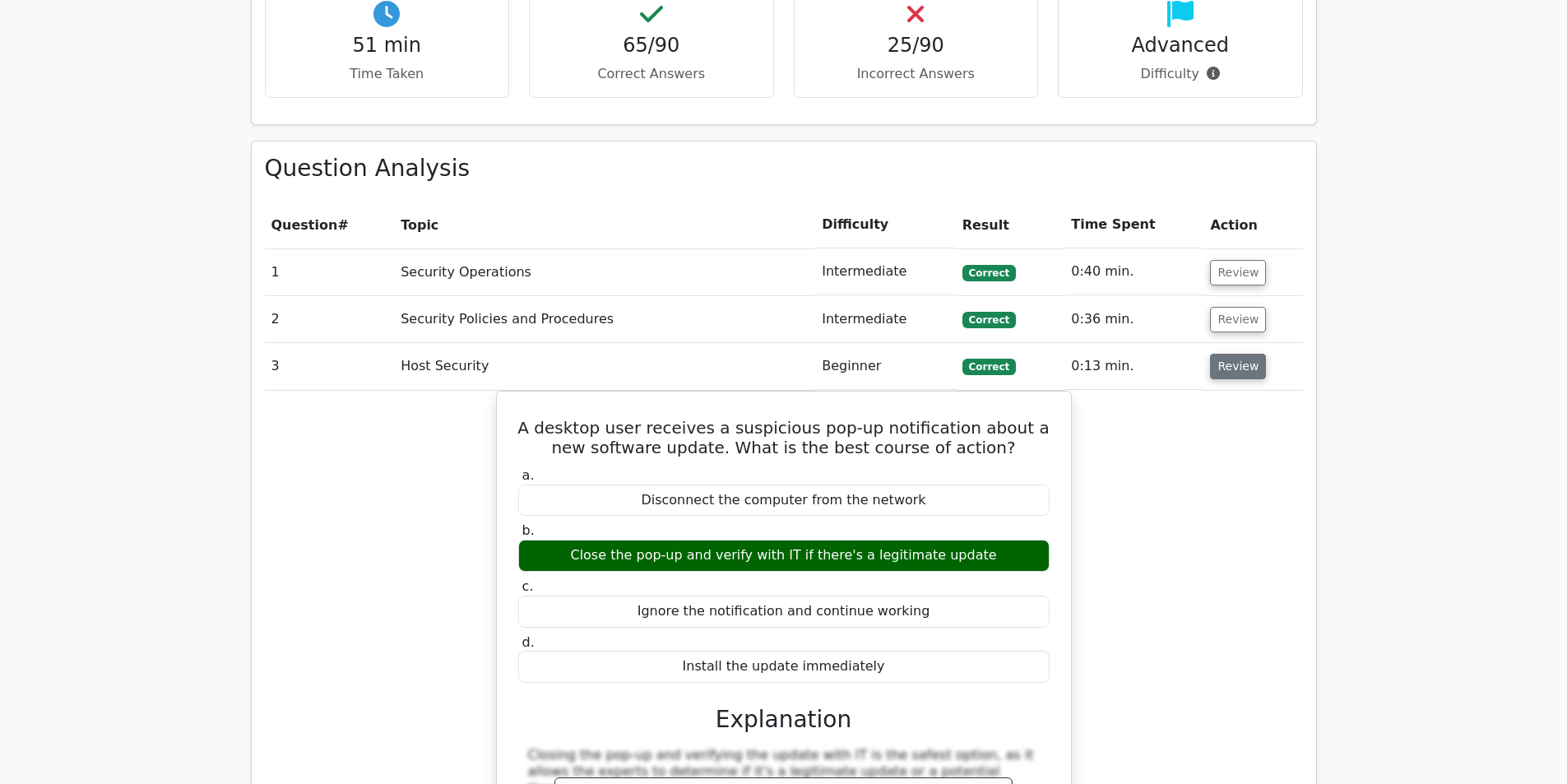
click at [1254, 354] on button "Review" at bounding box center [1238, 367] width 56 height 26
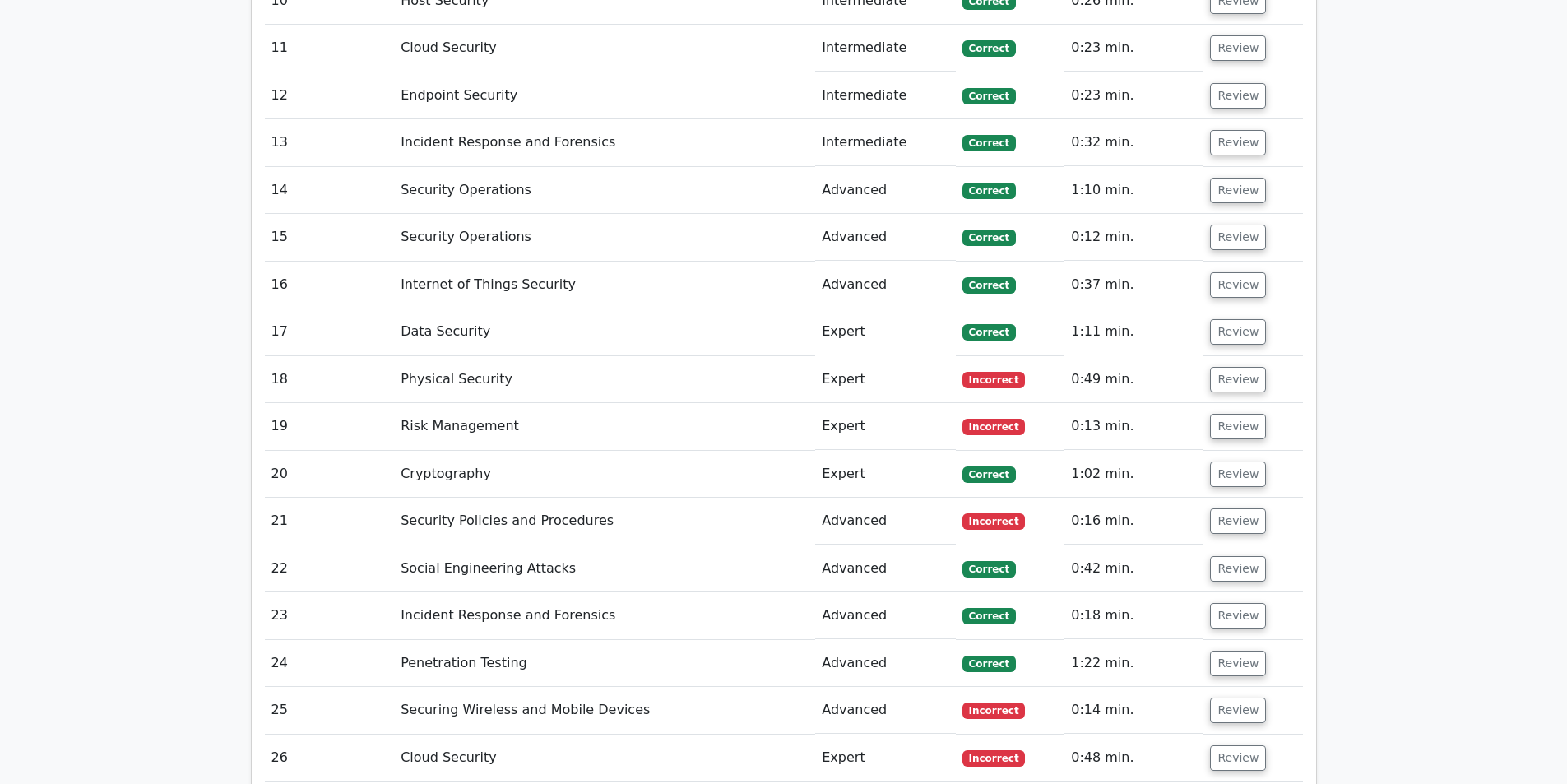
scroll to position [2467, 0]
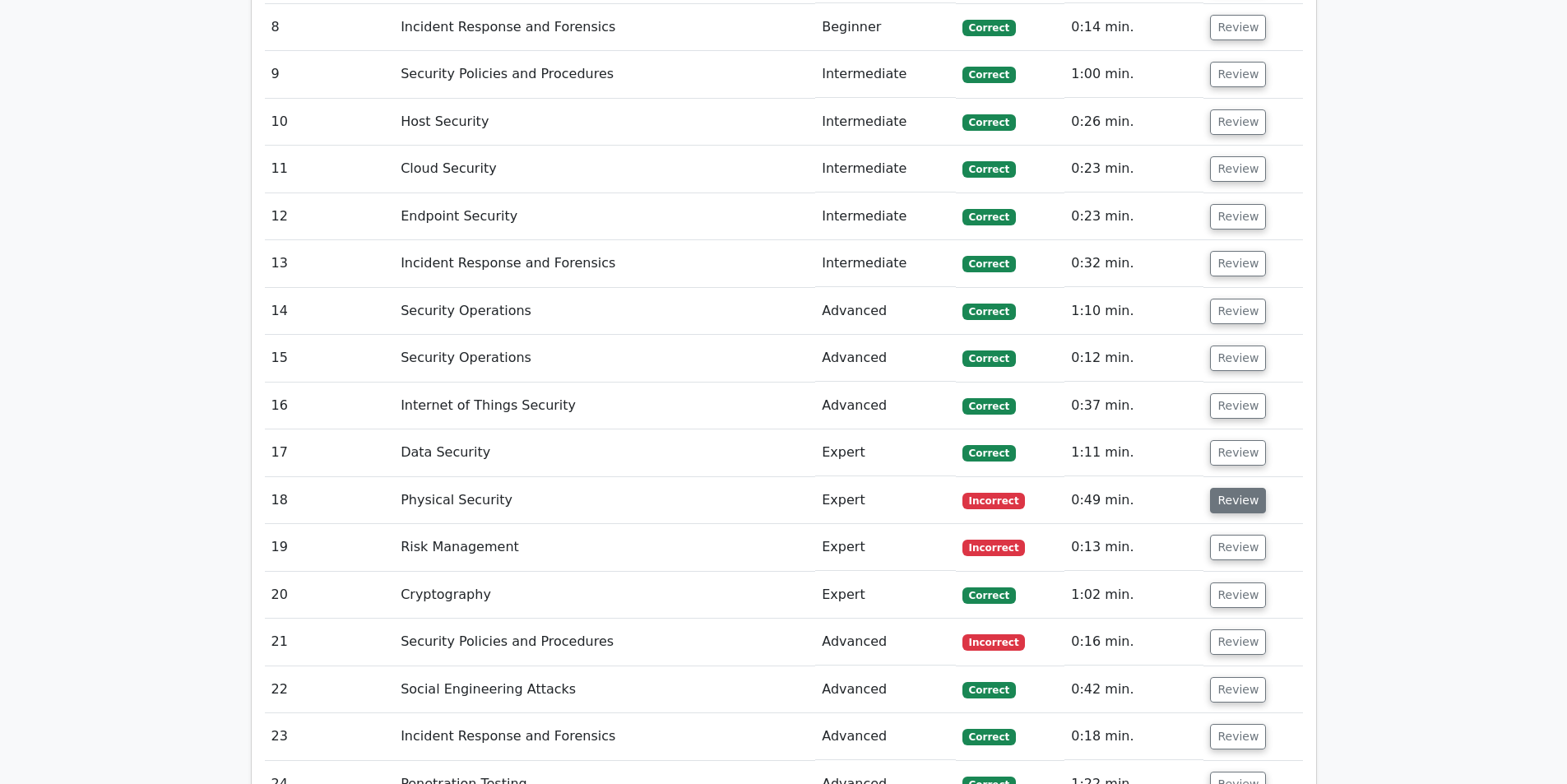
click at [1225, 488] on button "Review" at bounding box center [1238, 501] width 56 height 26
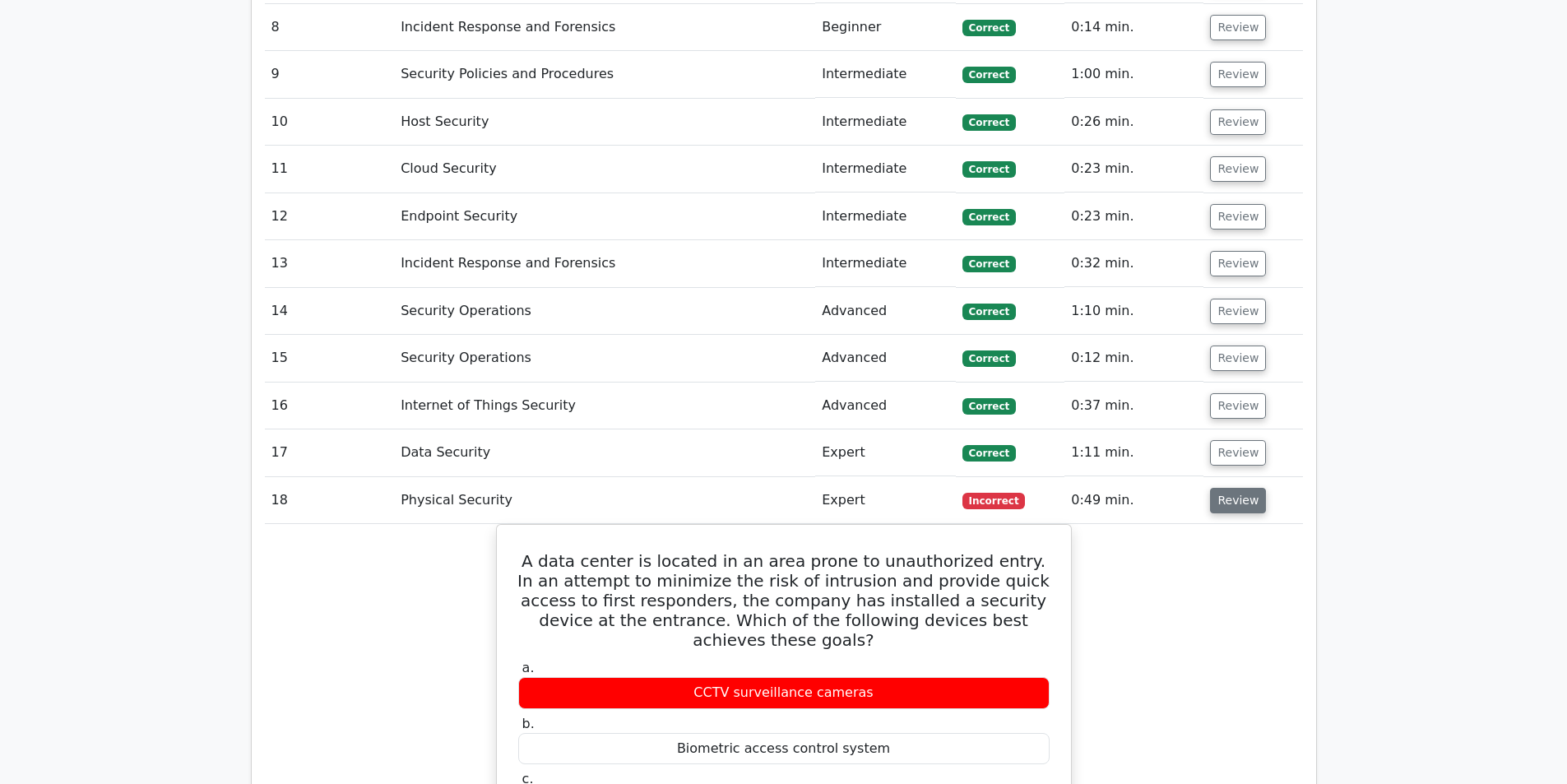
click at [1225, 488] on button "Review" at bounding box center [1238, 501] width 56 height 26
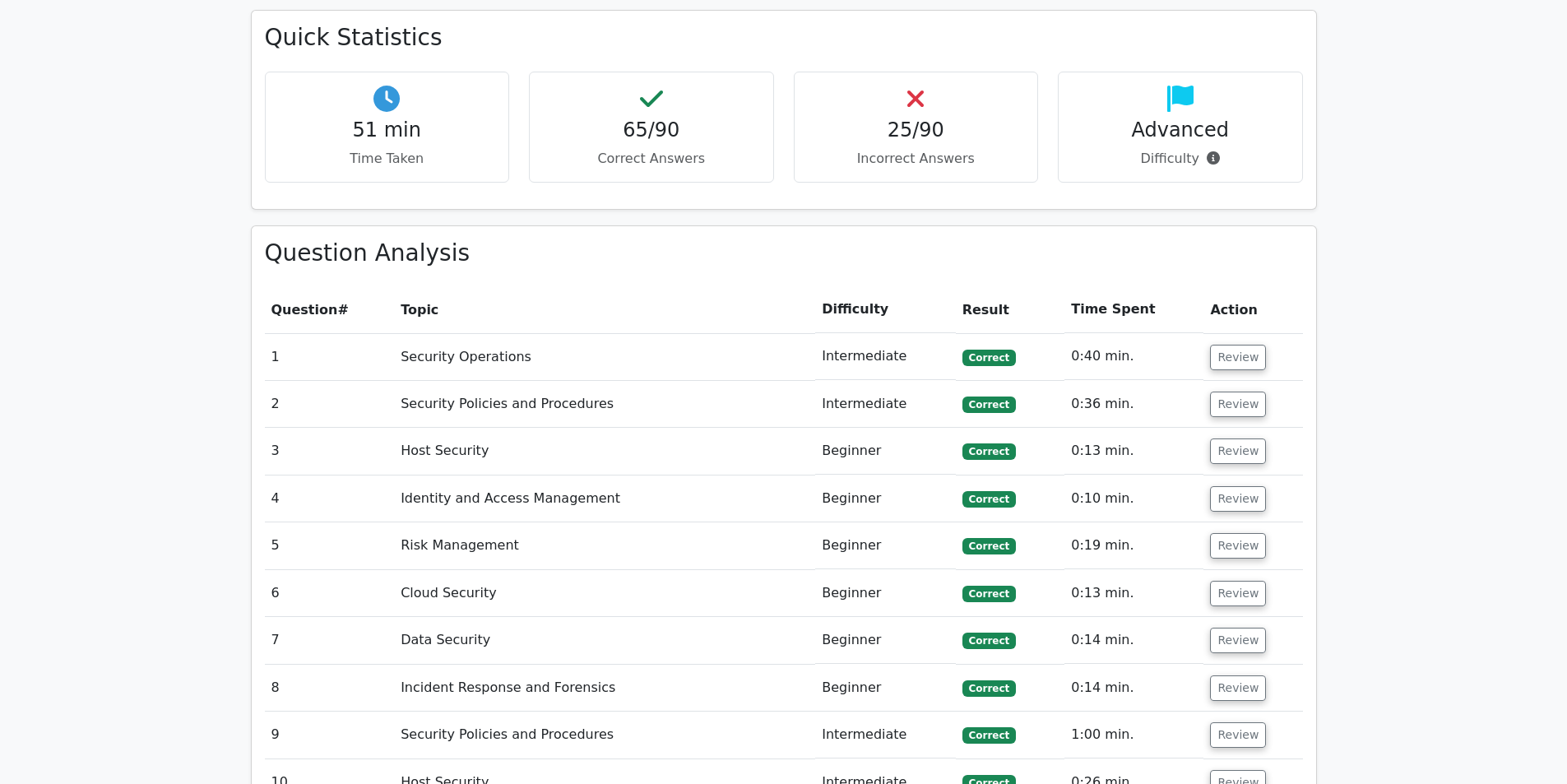
scroll to position [1809, 0]
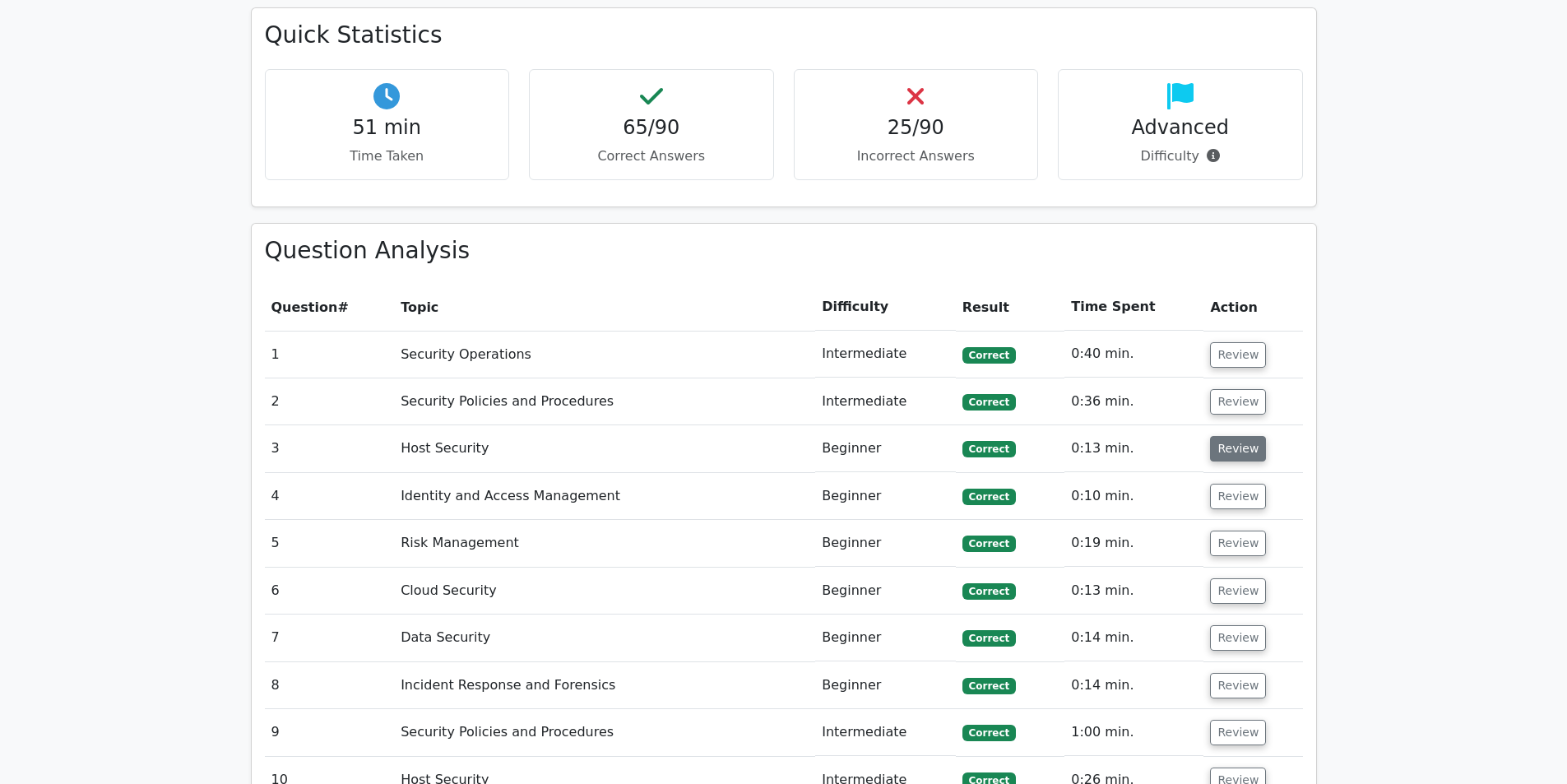
click at [1231, 436] on button "Review" at bounding box center [1238, 449] width 56 height 26
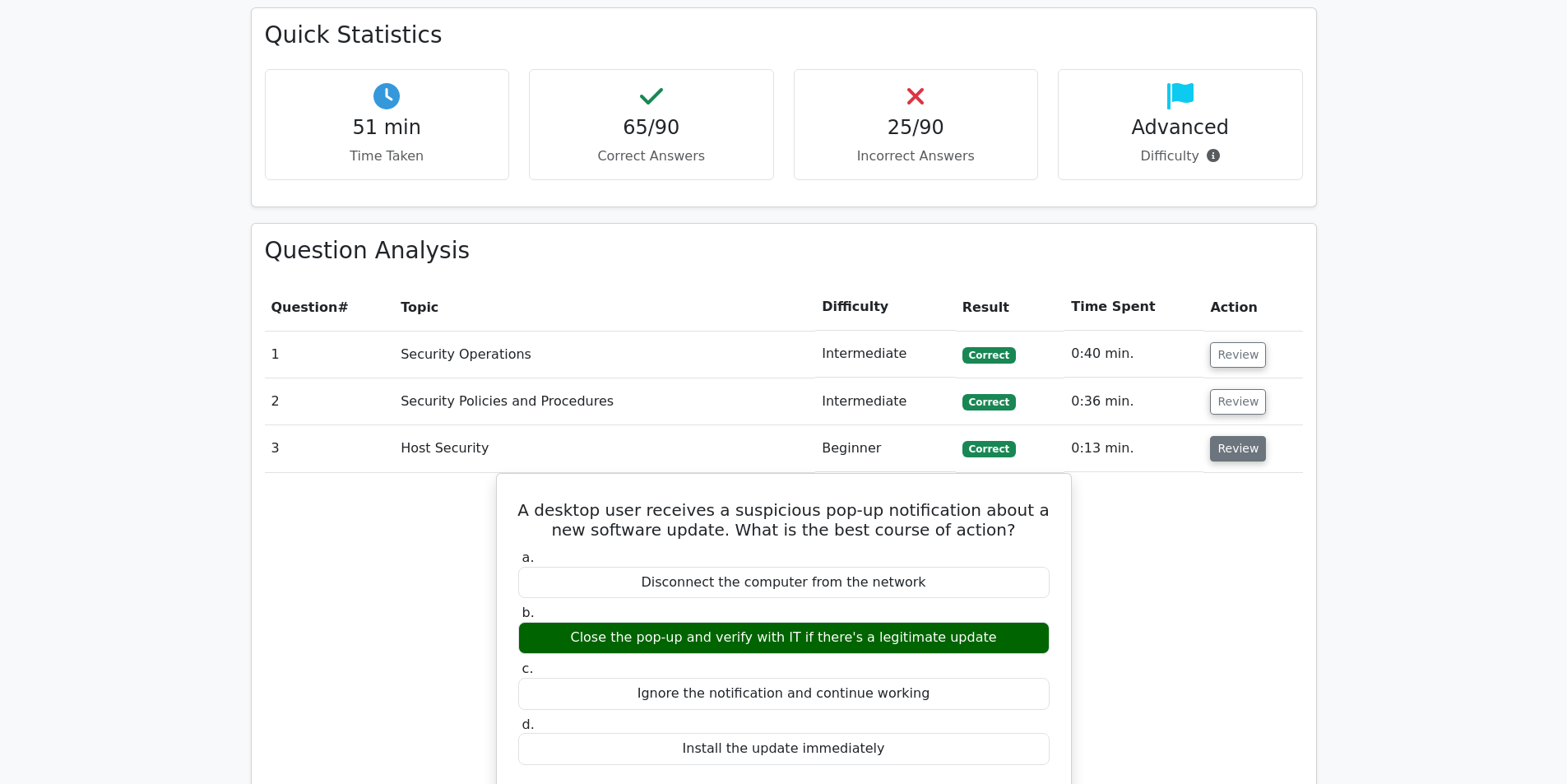
click at [1212, 436] on button "Review" at bounding box center [1238, 449] width 56 height 26
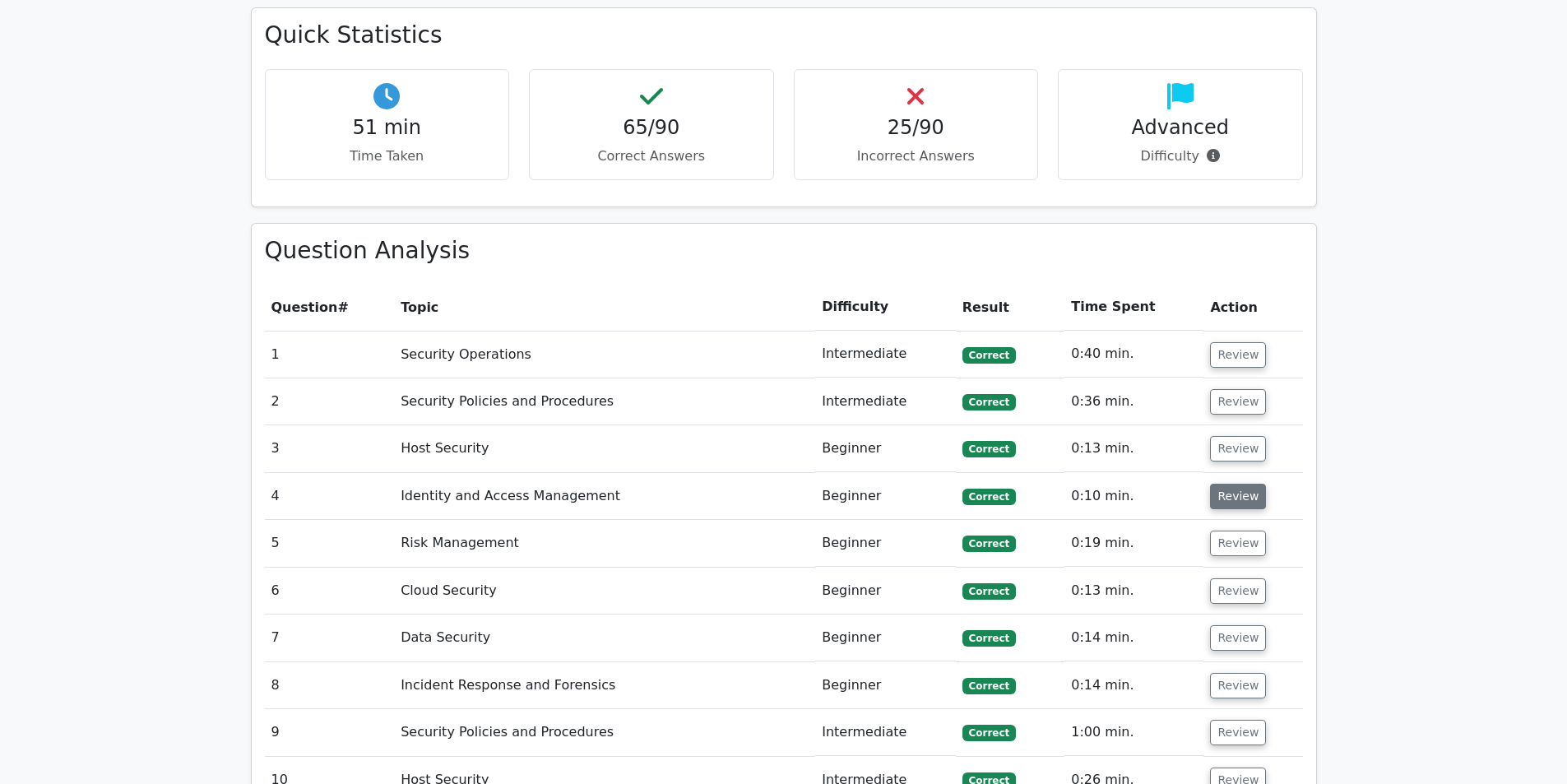
click at [1221, 484] on button "Review" at bounding box center [1238, 496] width 56 height 26
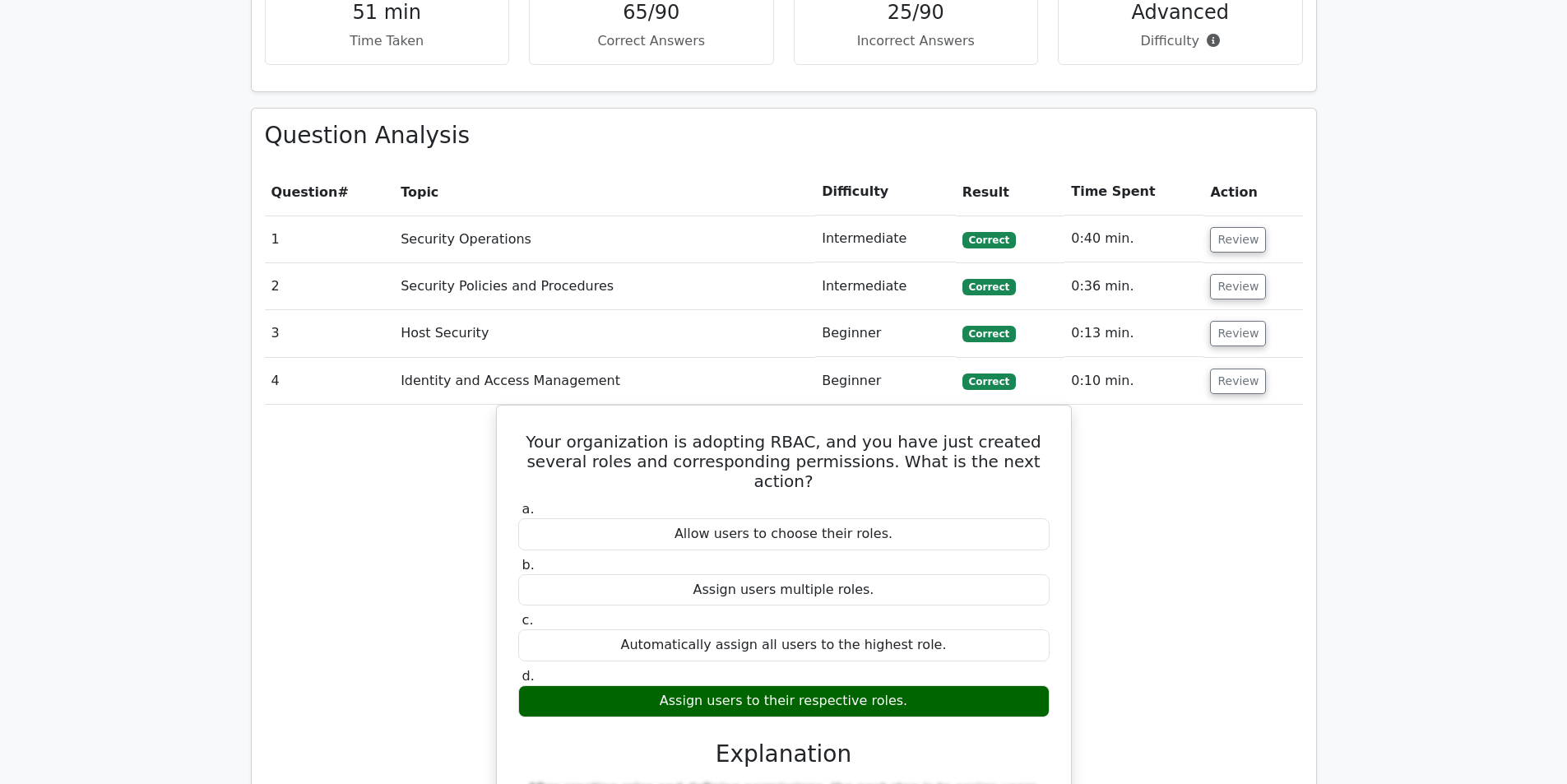
scroll to position [1974, 0]
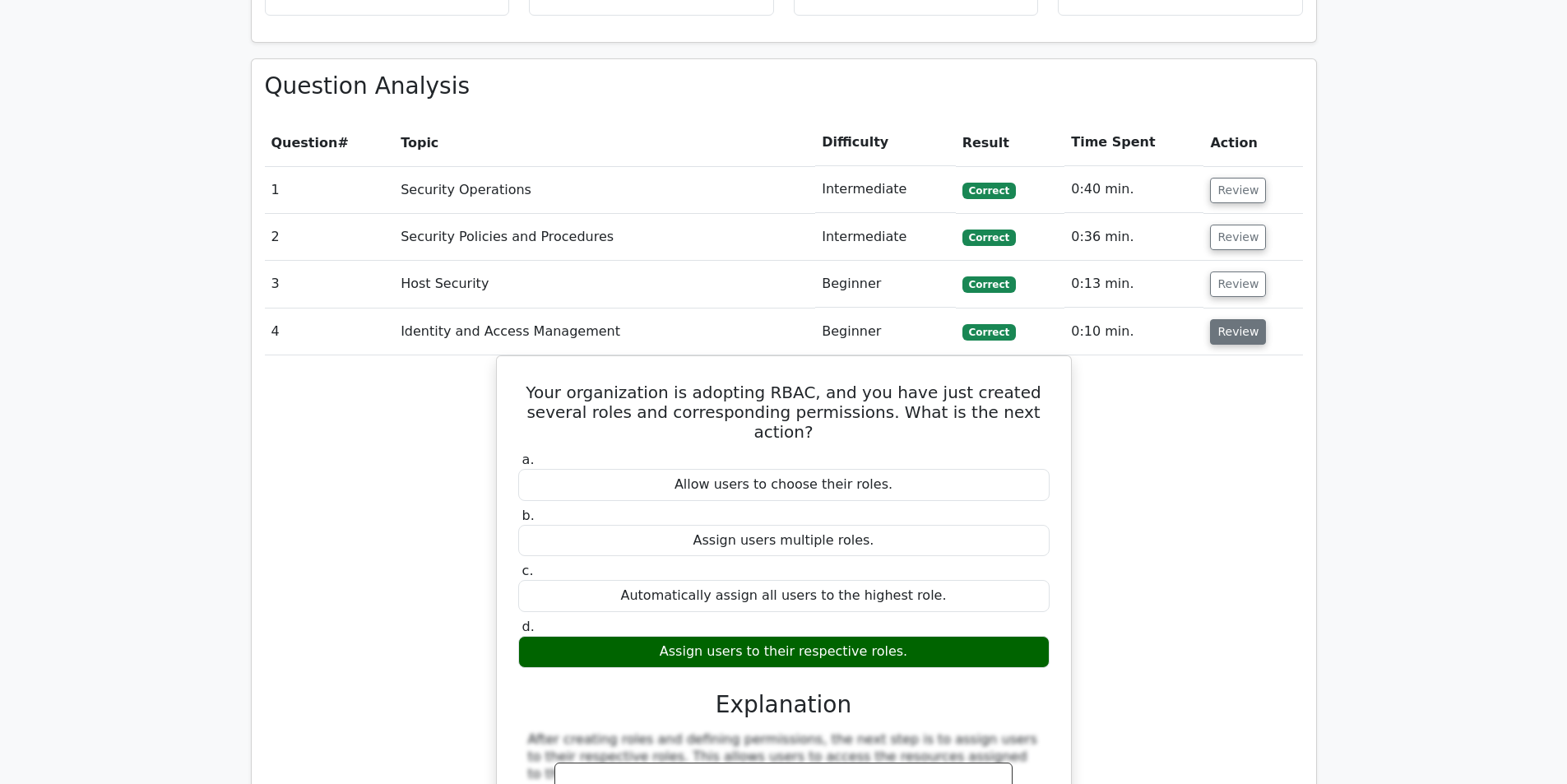
click at [1220, 319] on button "Review" at bounding box center [1238, 332] width 56 height 26
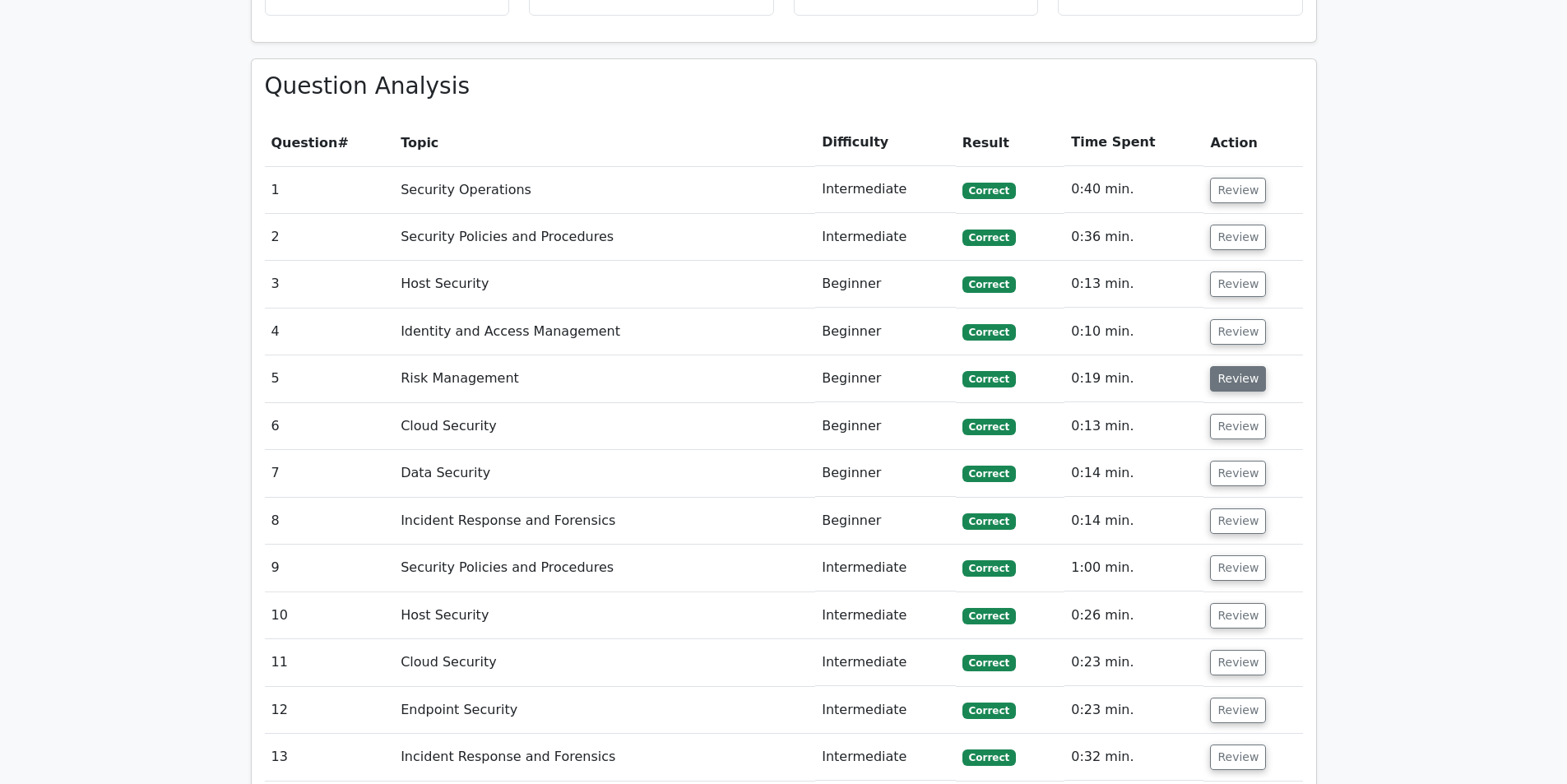
click at [1230, 366] on button "Review" at bounding box center [1238, 378] width 56 height 26
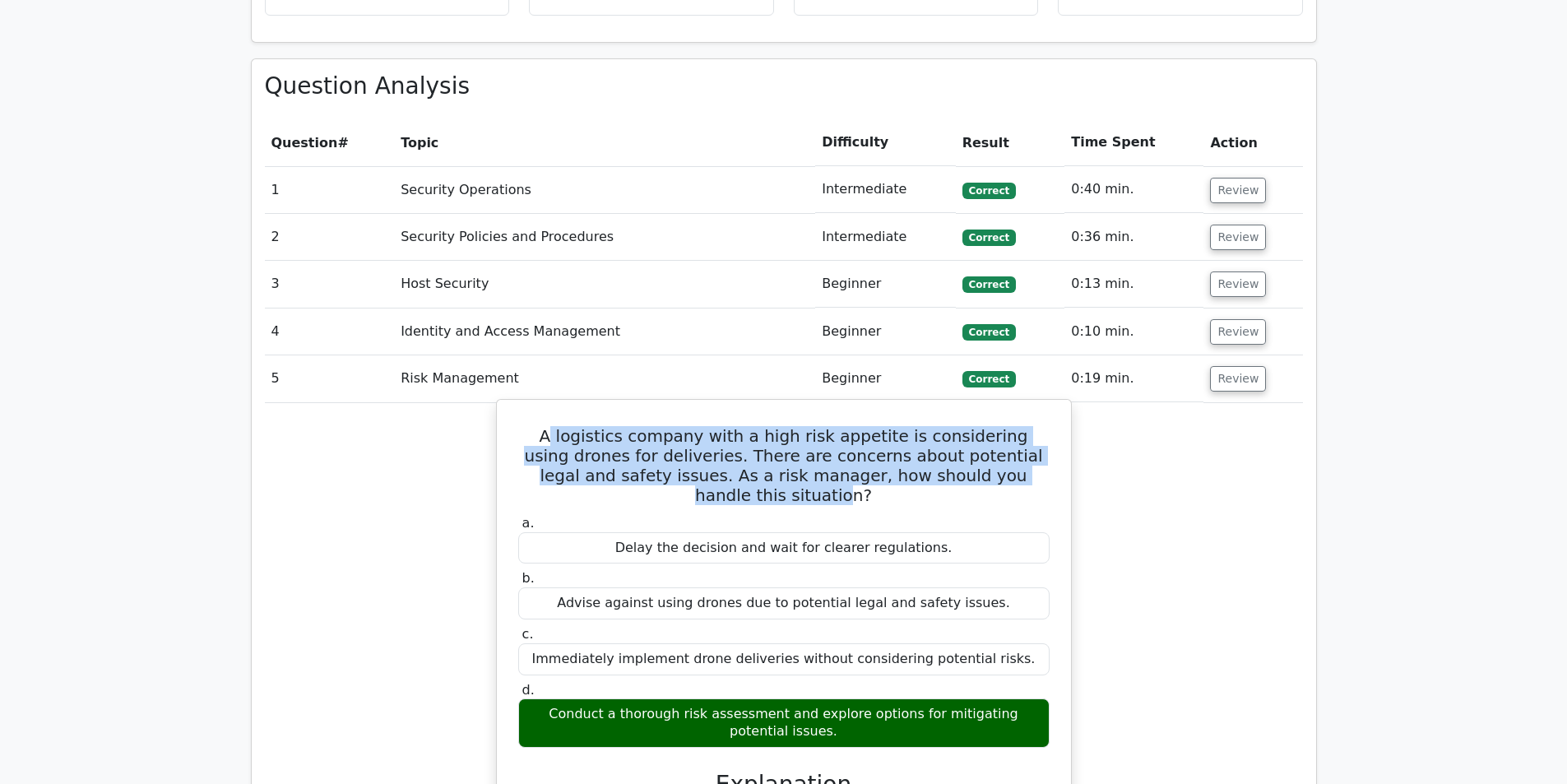
drag, startPoint x: 550, startPoint y: 379, endPoint x: 1029, endPoint y: 420, distance: 480.8
click at [1029, 426] on h5 "A logistics company with a high risk appetite is considering using drones for d…" at bounding box center [784, 466] width 535 height 79
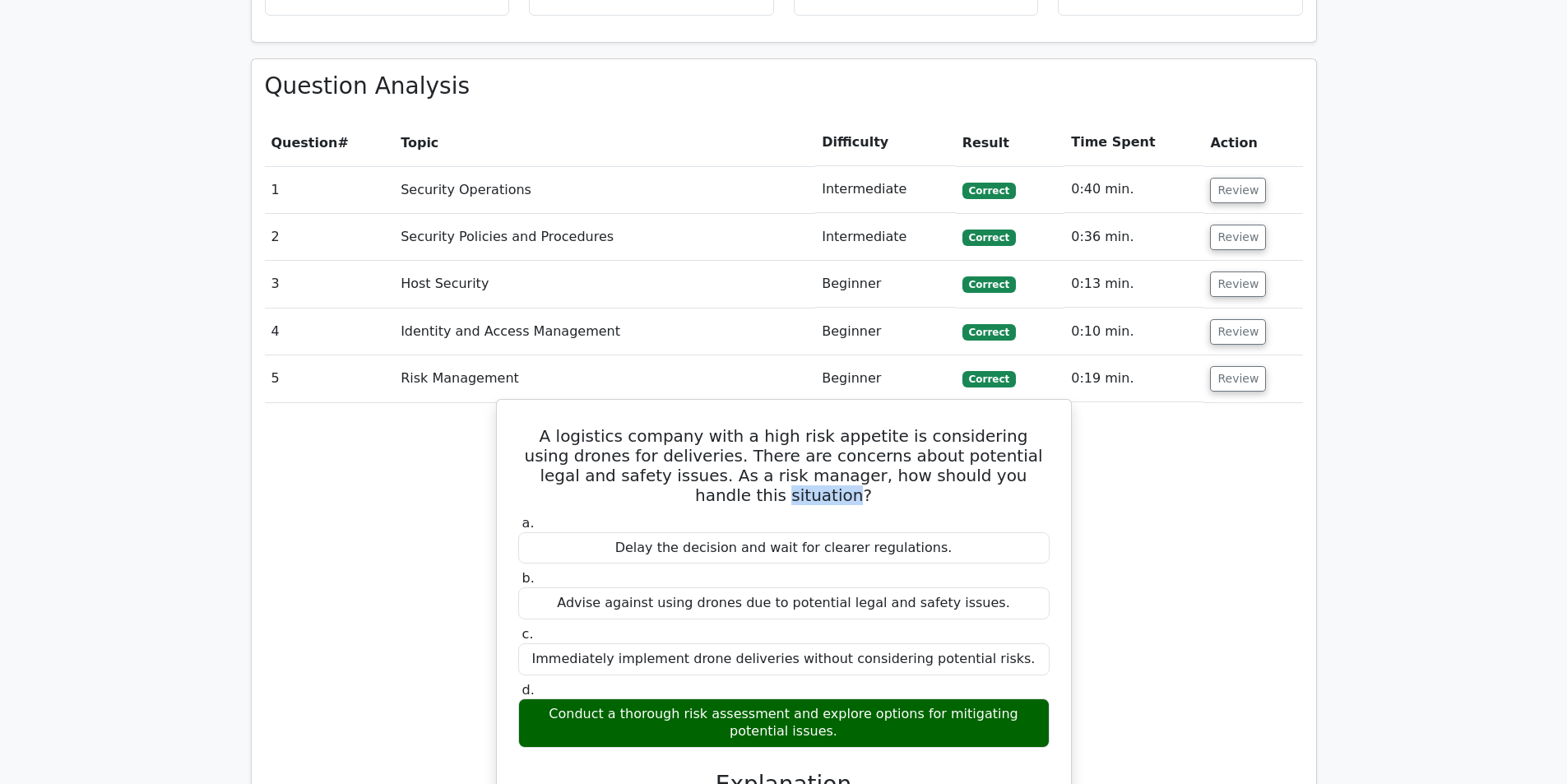
click at [1029, 426] on h5 "A logistics company with a high risk appetite is considering using drones for d…" at bounding box center [784, 466] width 535 height 79
click at [1025, 426] on h5 "A logistics company with a high risk appetite is considering using drones for d…" at bounding box center [784, 466] width 535 height 79
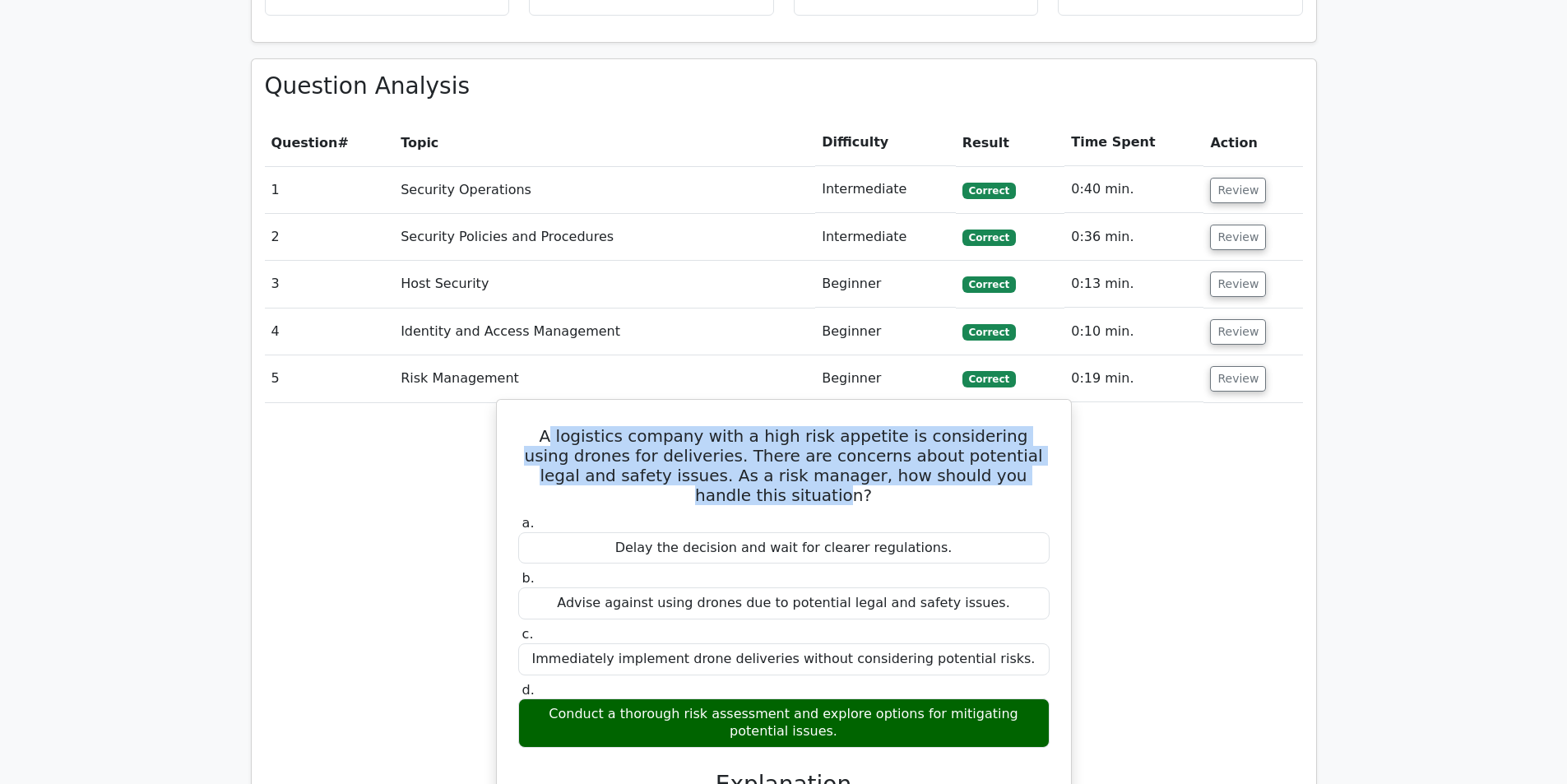
drag, startPoint x: 1027, startPoint y: 416, endPoint x: 552, endPoint y: 383, distance: 476.1
click at [552, 426] on h5 "A logistics company with a high risk appetite is considering using drones for d…" at bounding box center [784, 466] width 535 height 79
drag, startPoint x: 550, startPoint y: 378, endPoint x: 1027, endPoint y: 415, distance: 478.4
click at [1027, 426] on h5 "A logistics company with a high risk appetite is considering using drones for d…" at bounding box center [784, 466] width 535 height 79
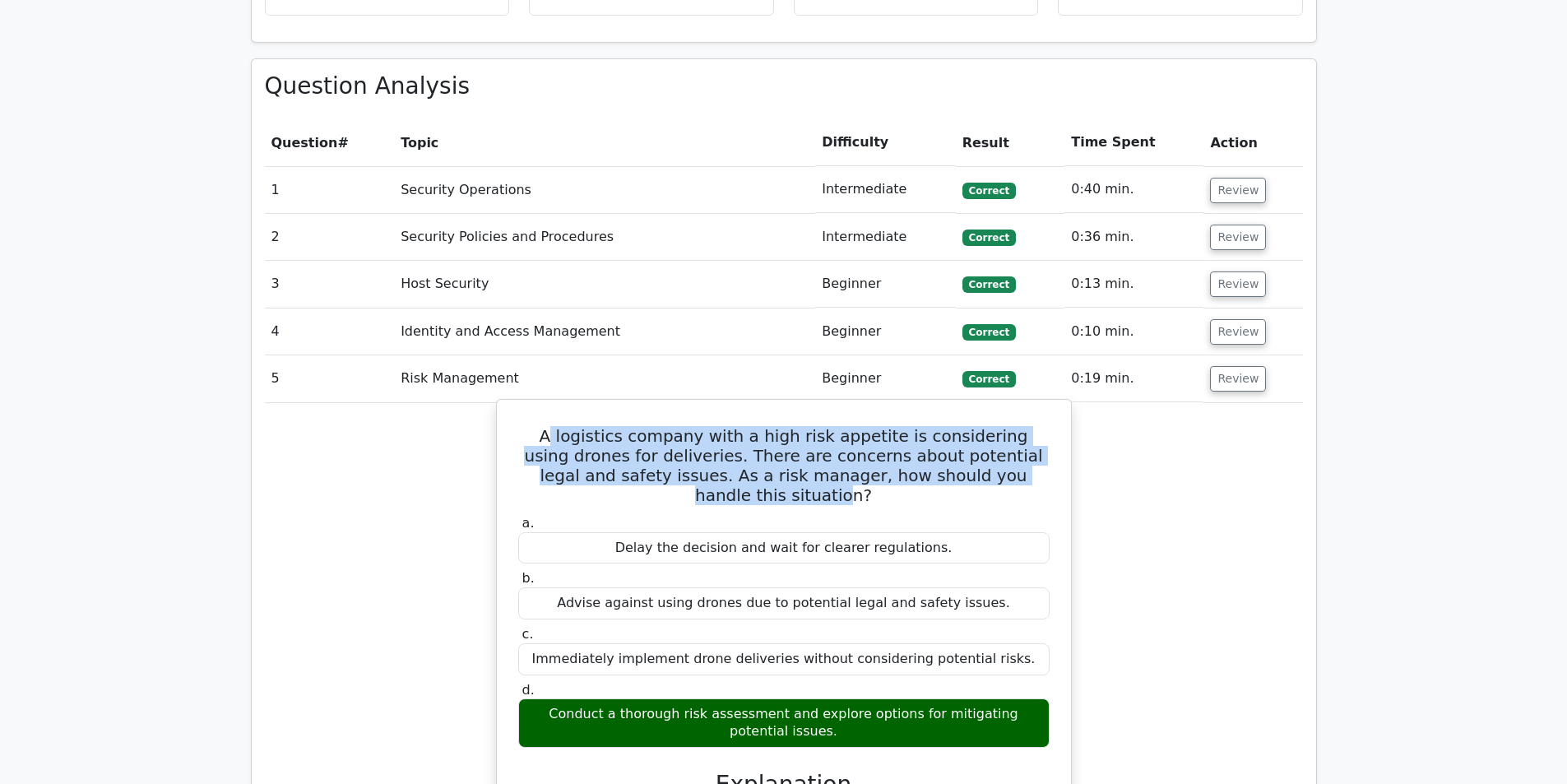
click at [1027, 426] on h5 "A logistics company with a high risk appetite is considering using drones for d…" at bounding box center [784, 466] width 535 height 79
drag, startPoint x: 1026, startPoint y: 416, endPoint x: 551, endPoint y: 378, distance: 476.5
click at [551, 426] on h5 "A logistics company with a high risk appetite is considering using drones for d…" at bounding box center [784, 466] width 535 height 79
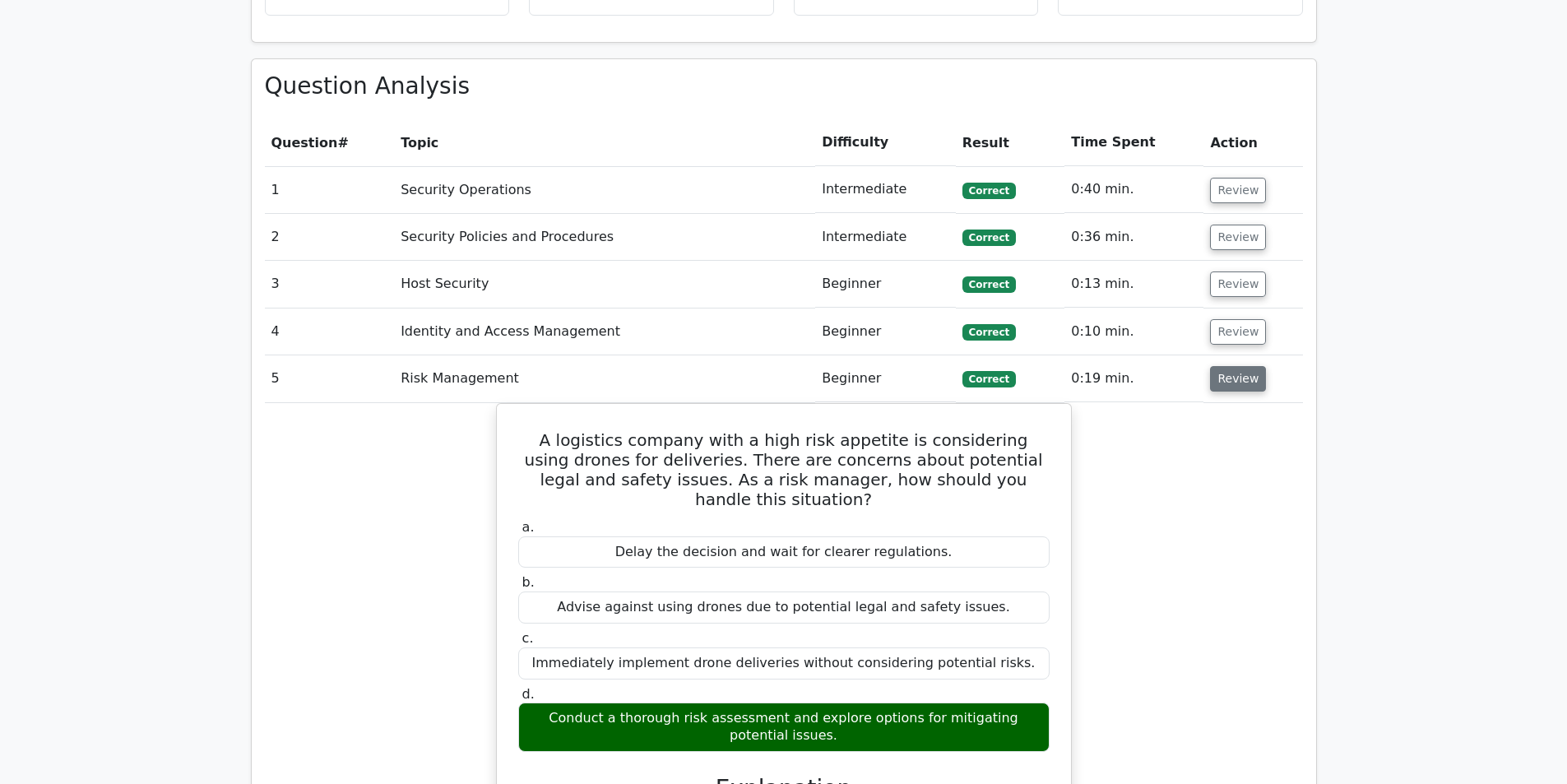
click at [1238, 366] on button "Review" at bounding box center [1238, 378] width 56 height 26
